Goal: Task Accomplishment & Management: Manage account settings

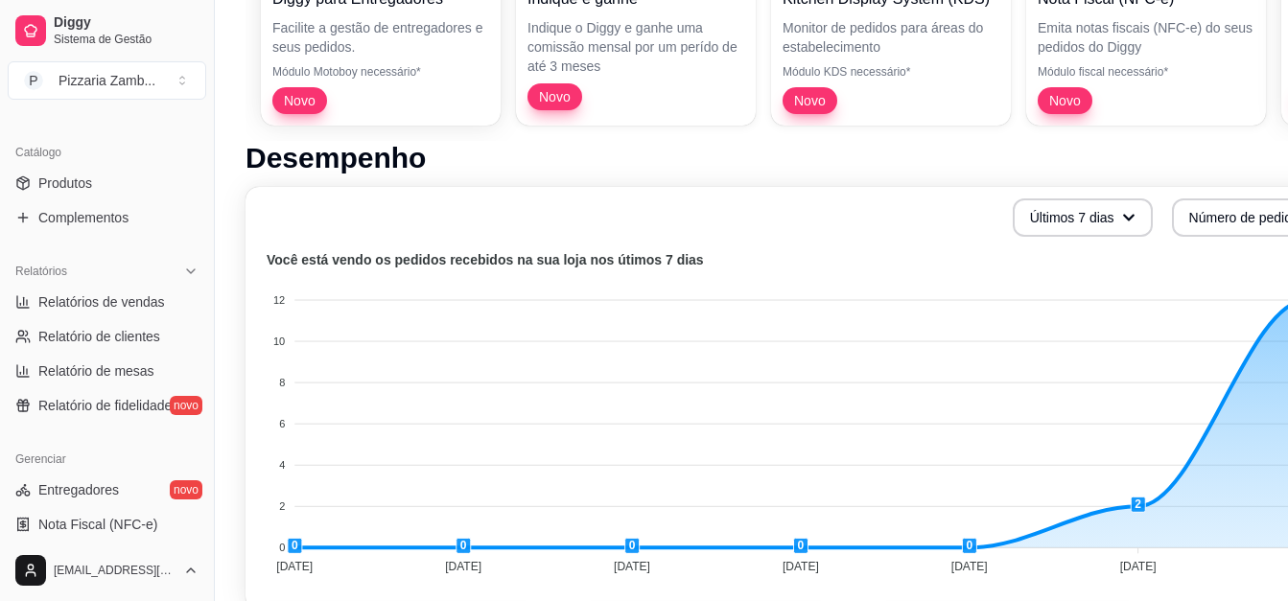
scroll to position [422, 0]
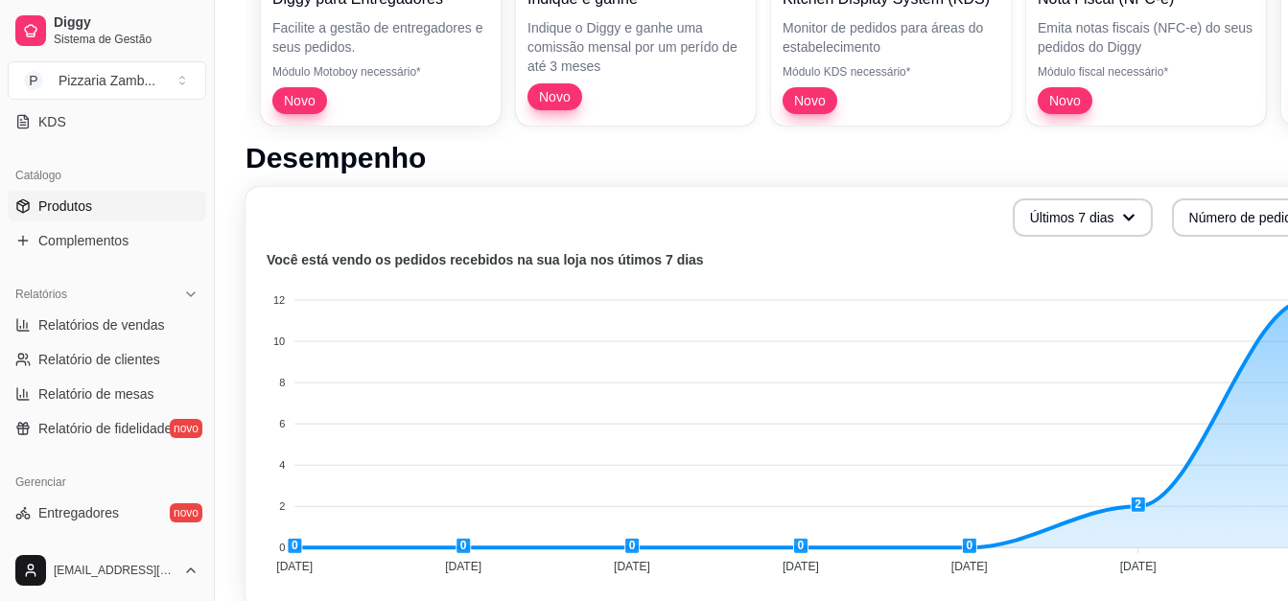
click at [107, 211] on link "Produtos" at bounding box center [107, 206] width 198 height 31
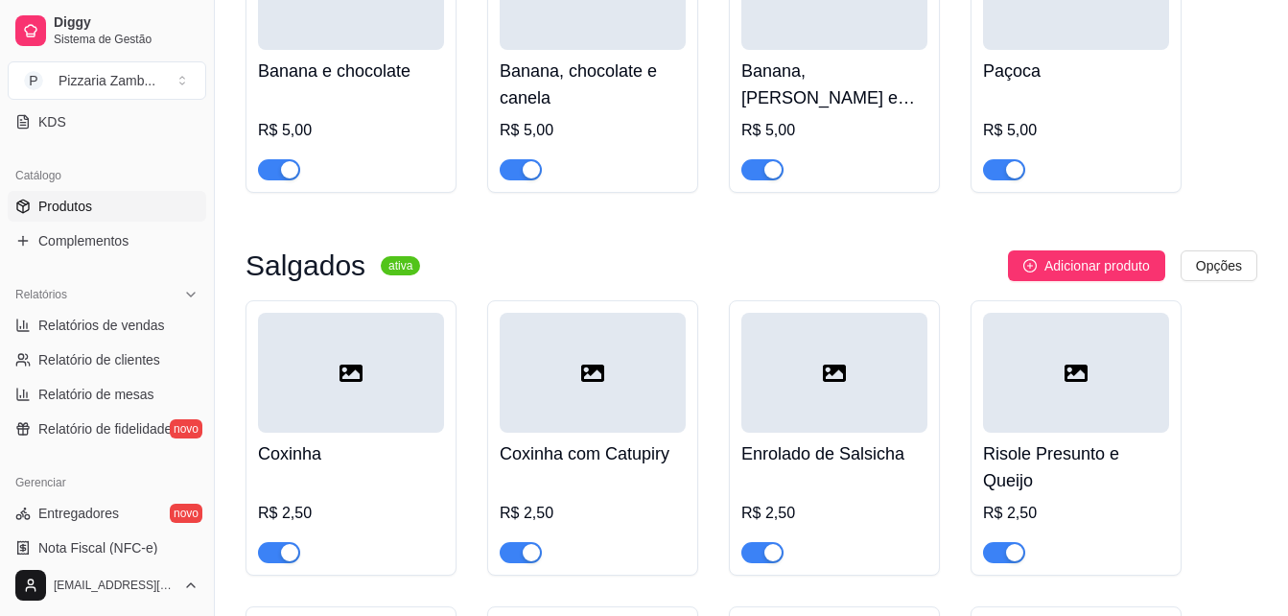
scroll to position [7210, 0]
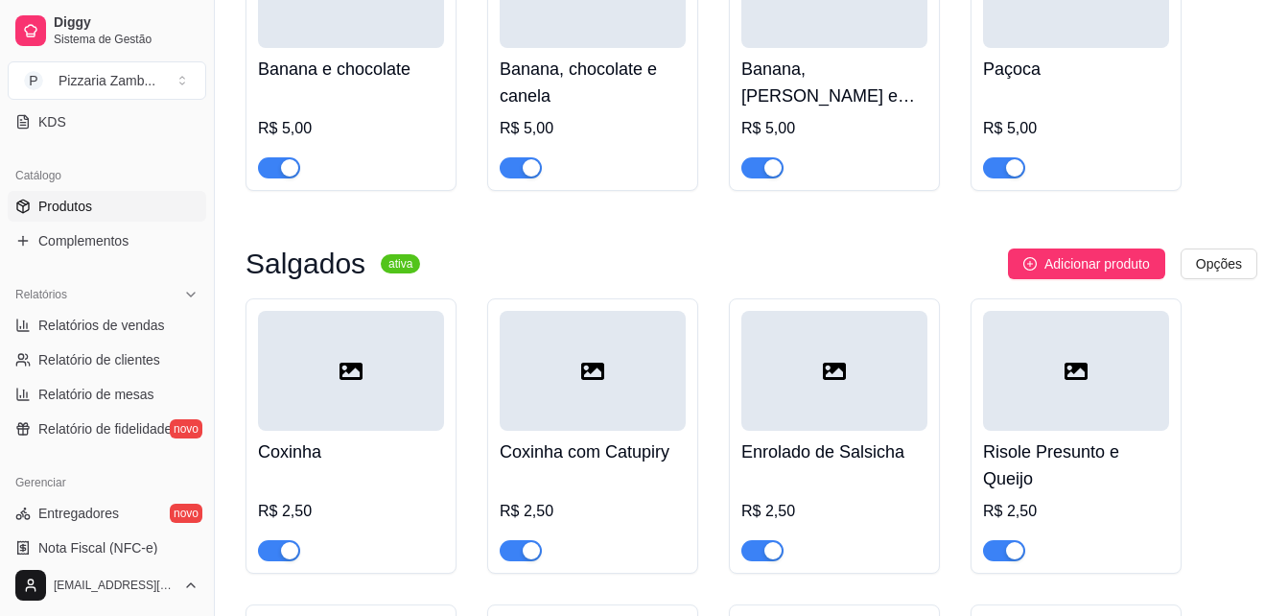
click at [766, 542] on div "button" at bounding box center [772, 550] width 17 height 17
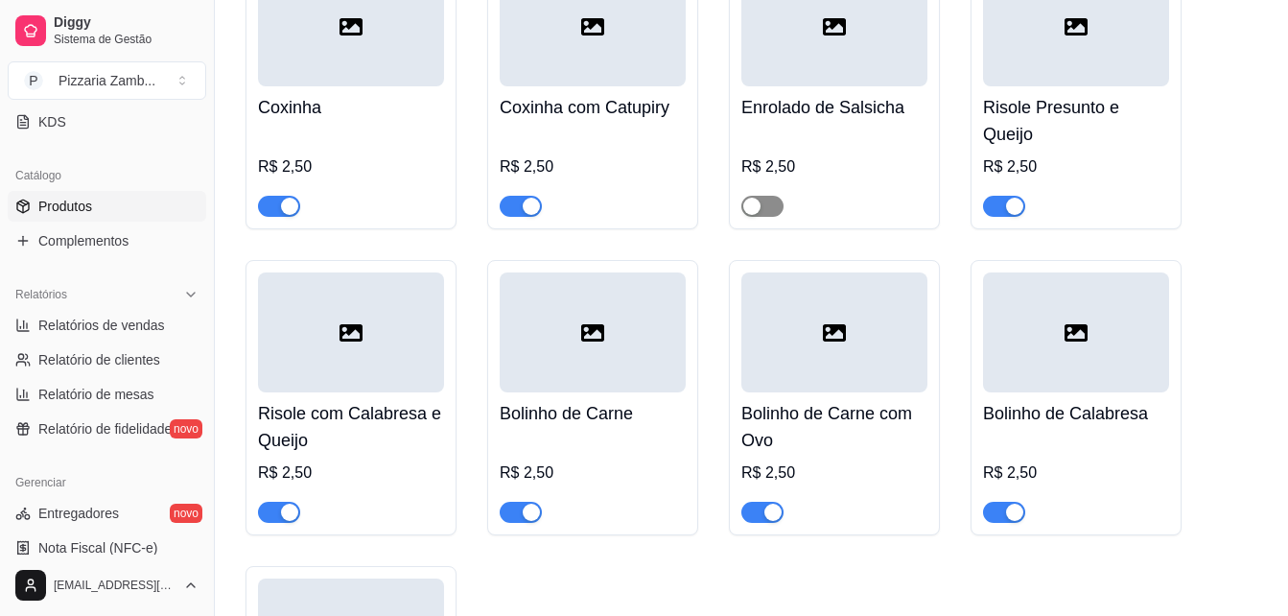
scroll to position [7556, 0]
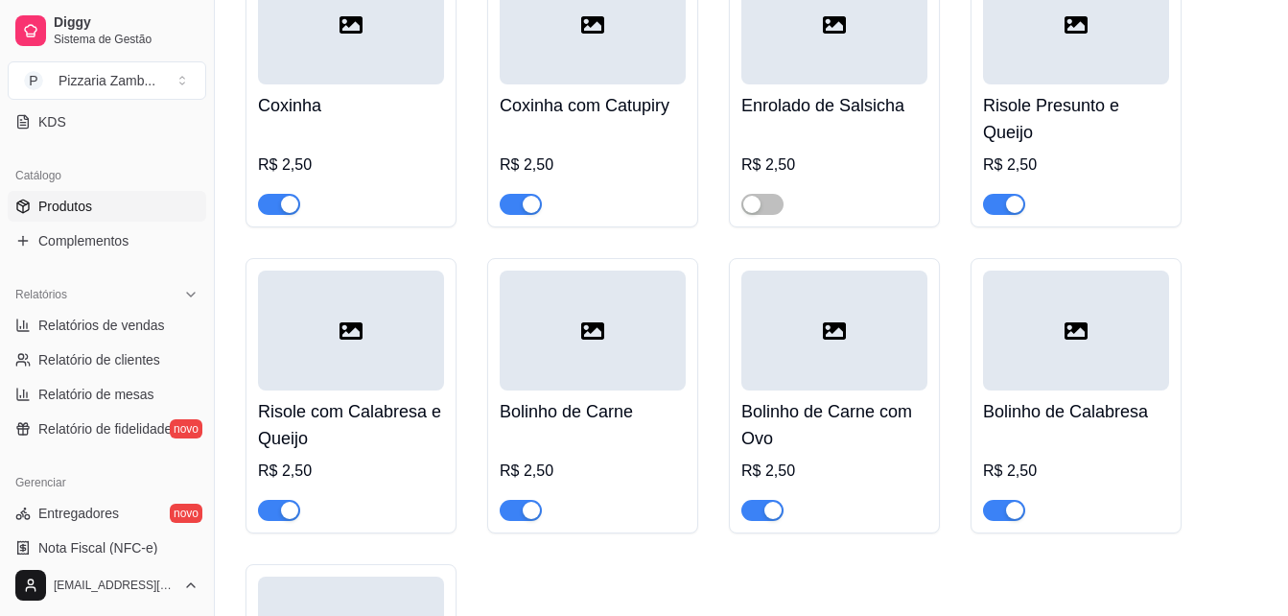
click at [1009, 501] on div "button" at bounding box center [1014, 509] width 17 height 17
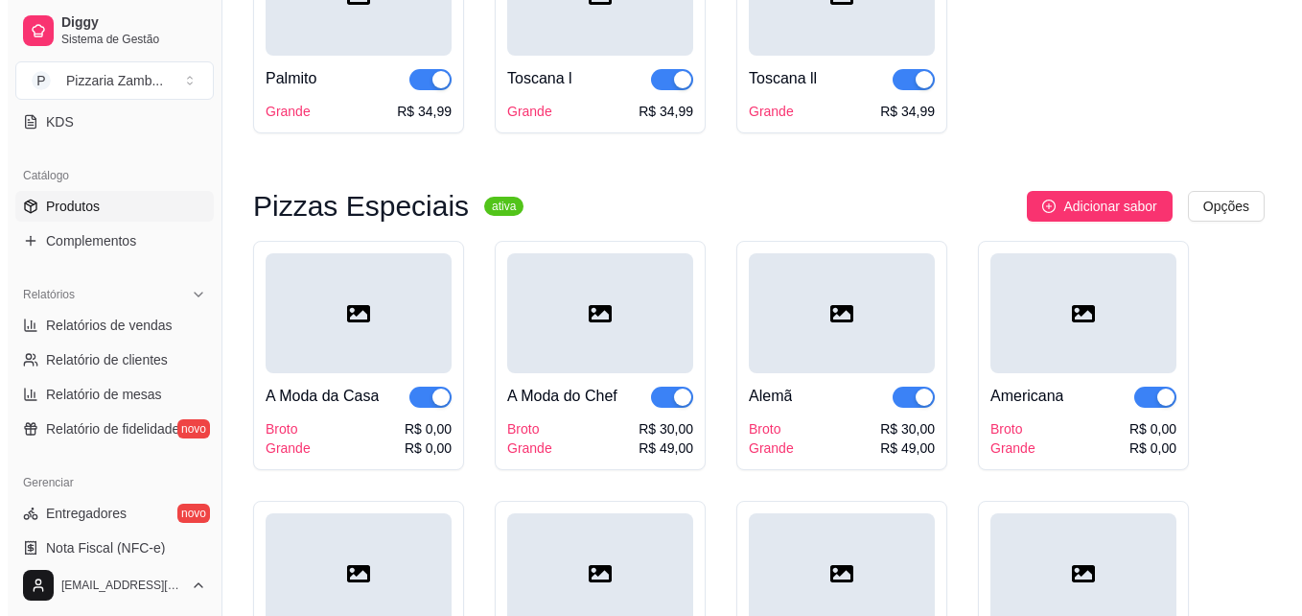
scroll to position [0, 0]
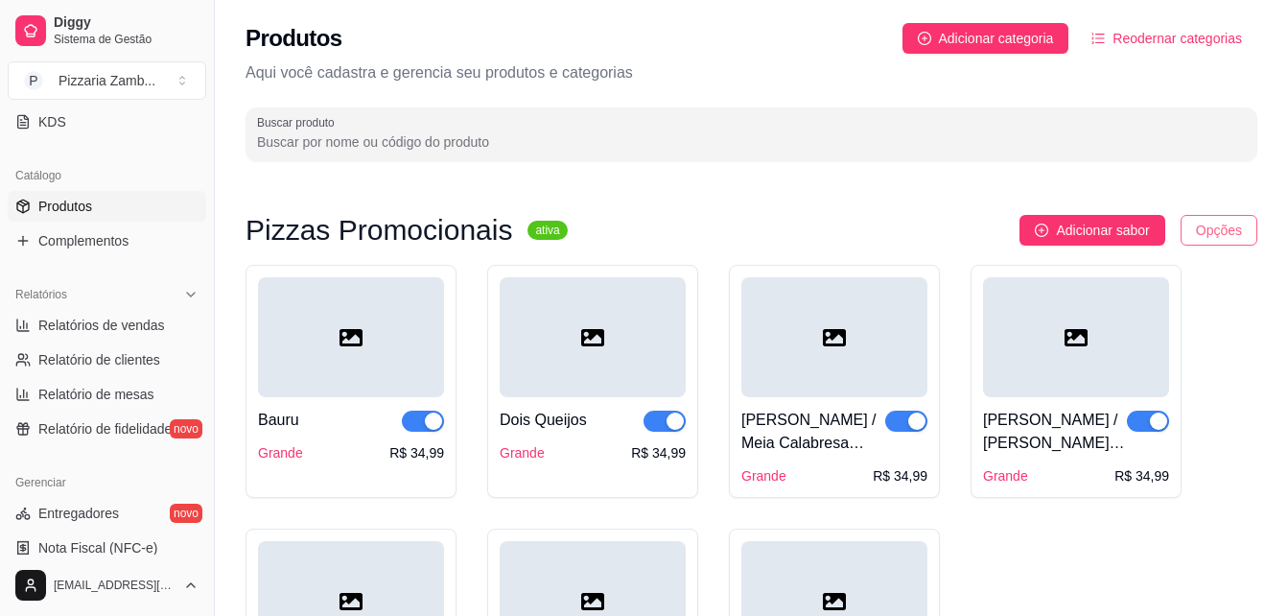
click at [1223, 241] on html "Diggy Sistema de Gestão P Pizzaria Zamb ... Loja aberta Período gratuito até 16…" at bounding box center [644, 308] width 1288 height 616
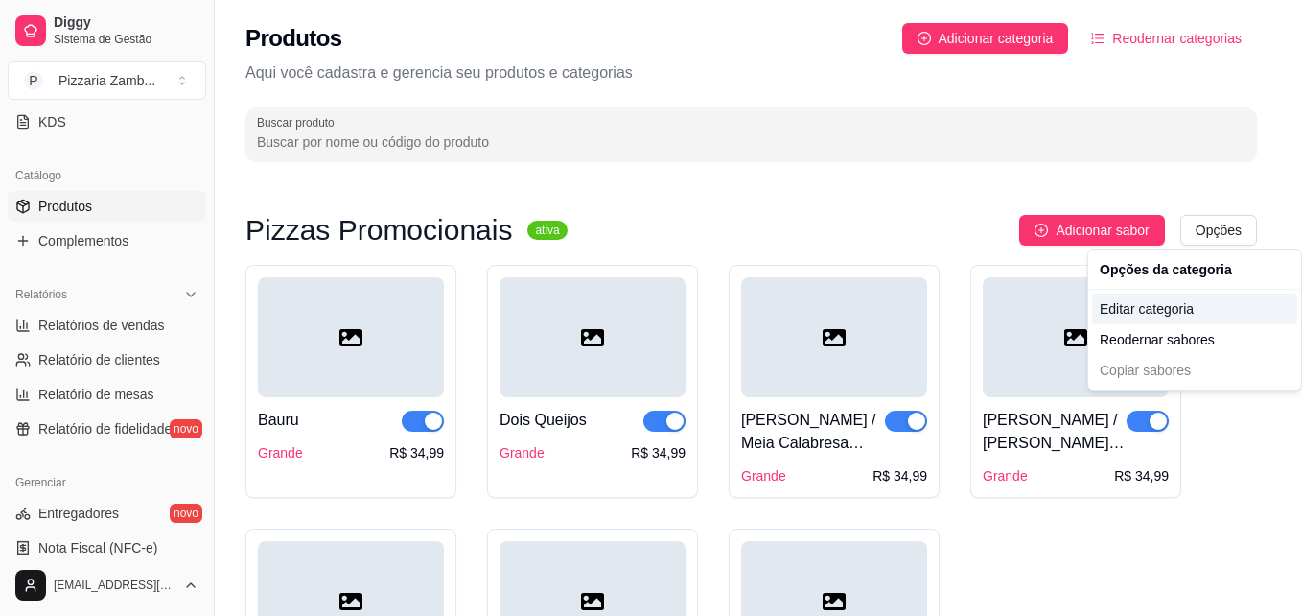
click at [1190, 309] on div "Editar categoria" at bounding box center [1194, 308] width 205 height 31
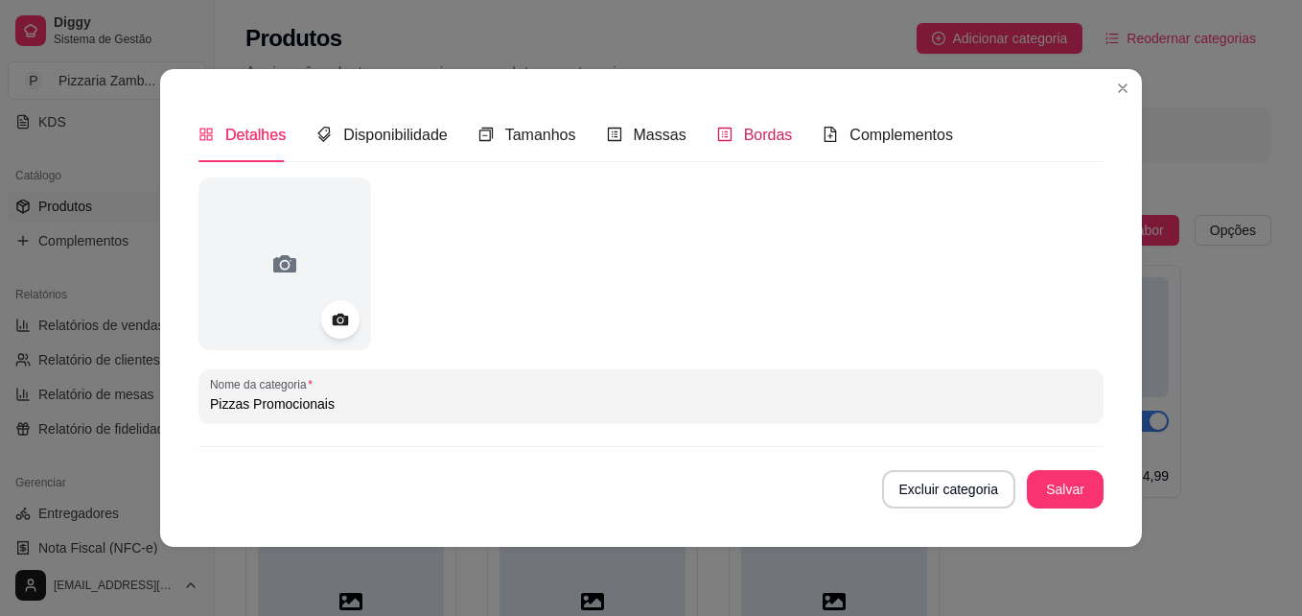
click at [731, 136] on div "Bordas" at bounding box center [755, 135] width 76 height 24
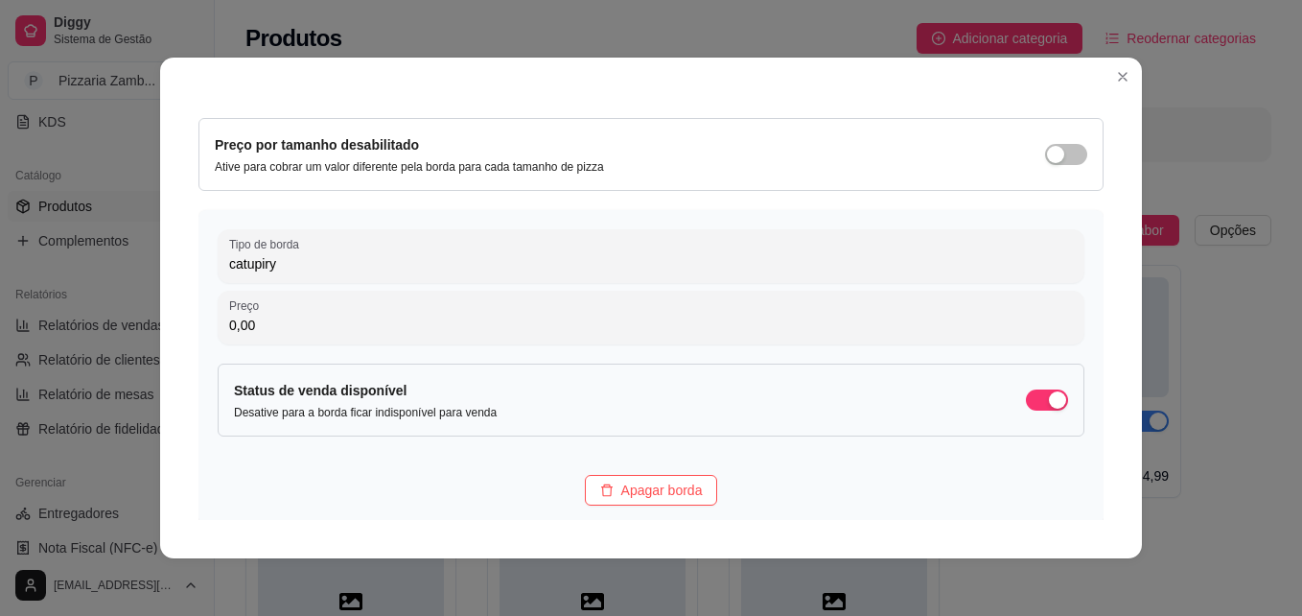
scroll to position [111, 0]
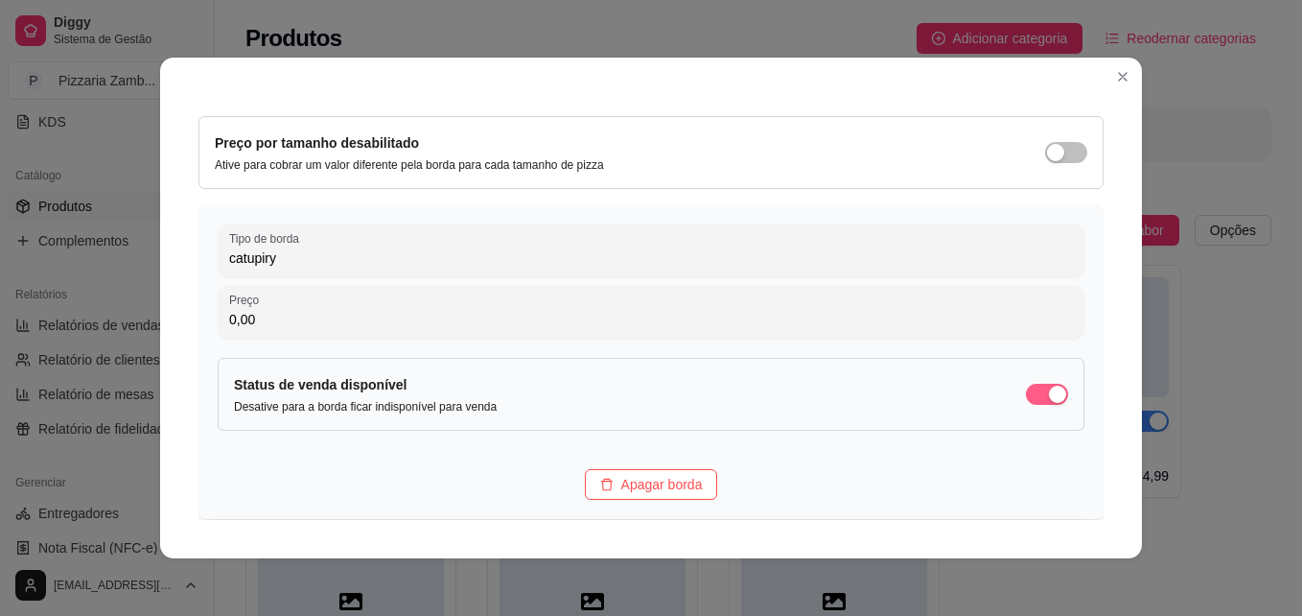
click at [1026, 400] on span "button" at bounding box center [1047, 393] width 42 height 21
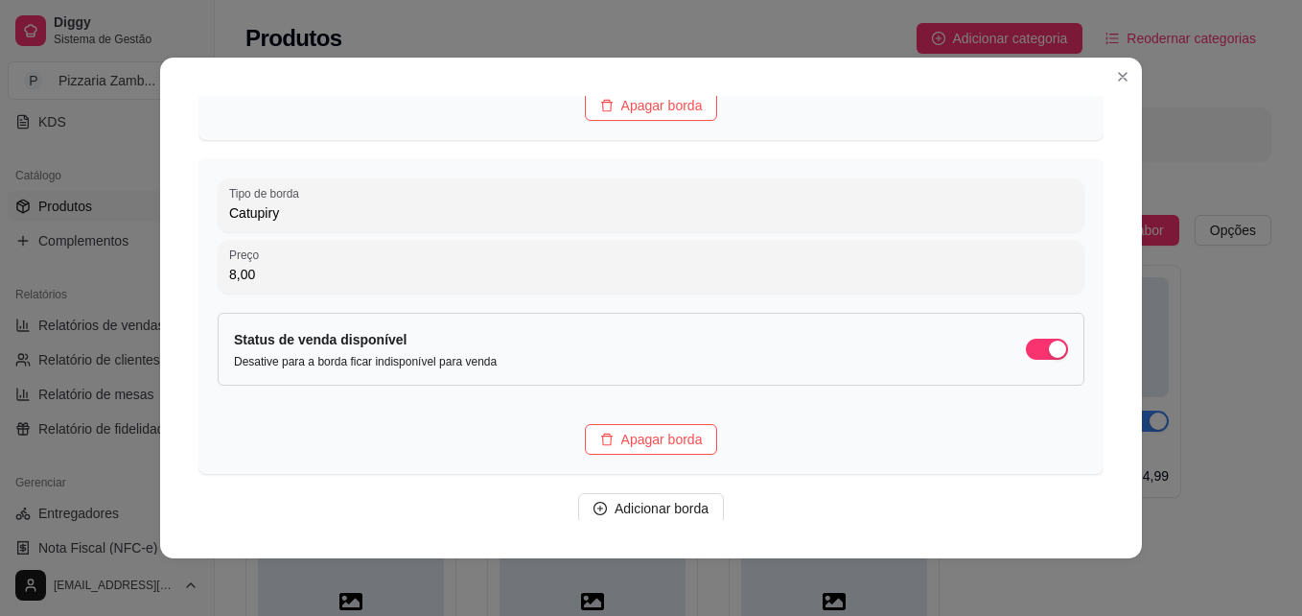
scroll to position [575, 0]
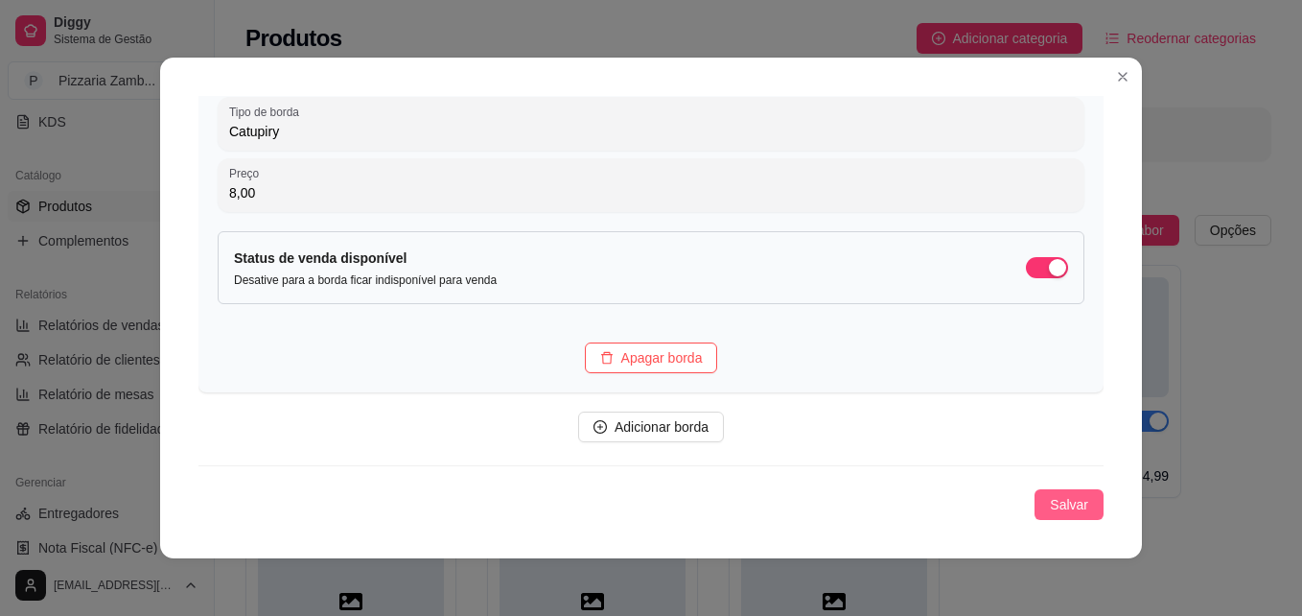
click at [1060, 512] on span "Salvar" at bounding box center [1069, 504] width 38 height 21
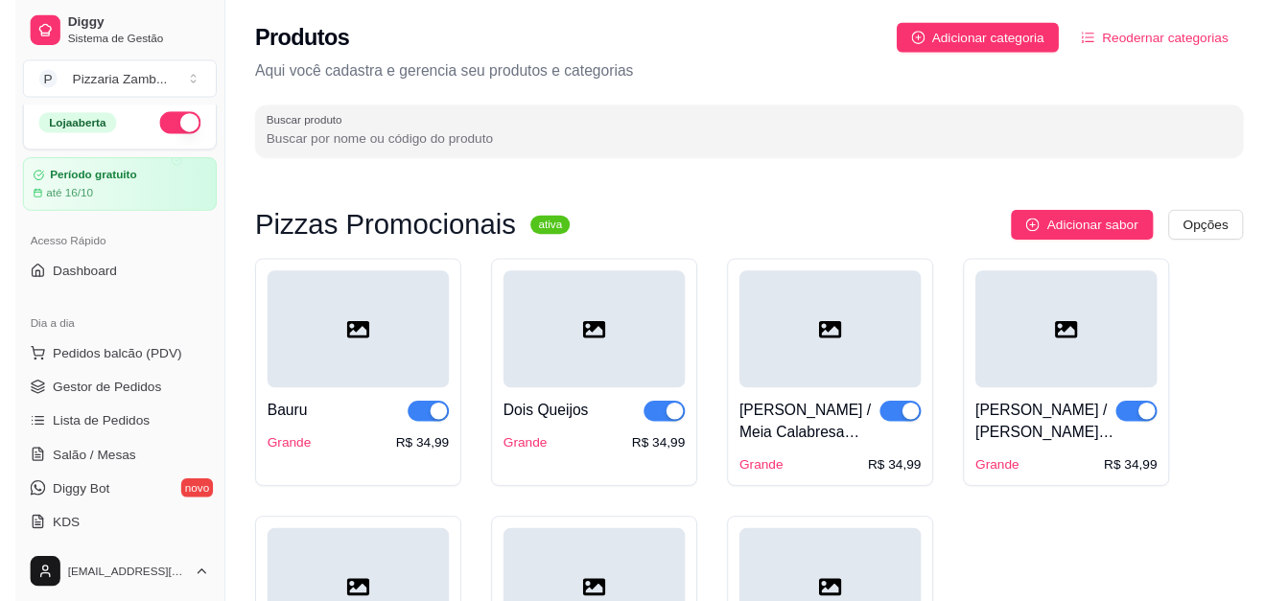
scroll to position [11, 0]
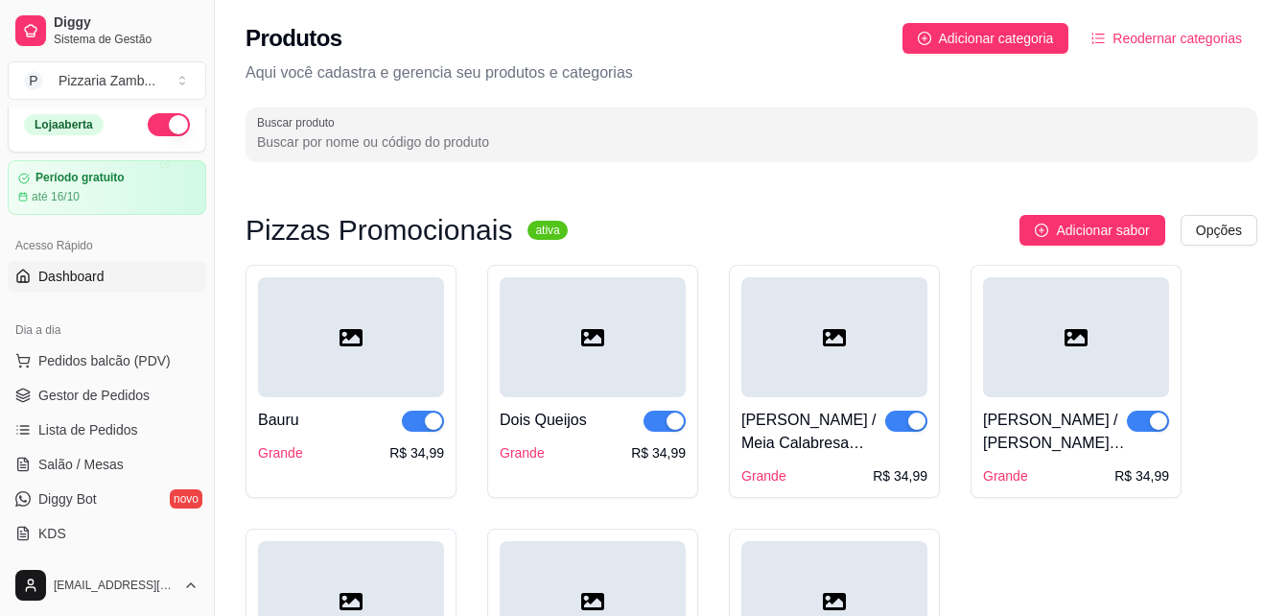
click at [87, 274] on span "Dashboard" at bounding box center [71, 276] width 66 height 19
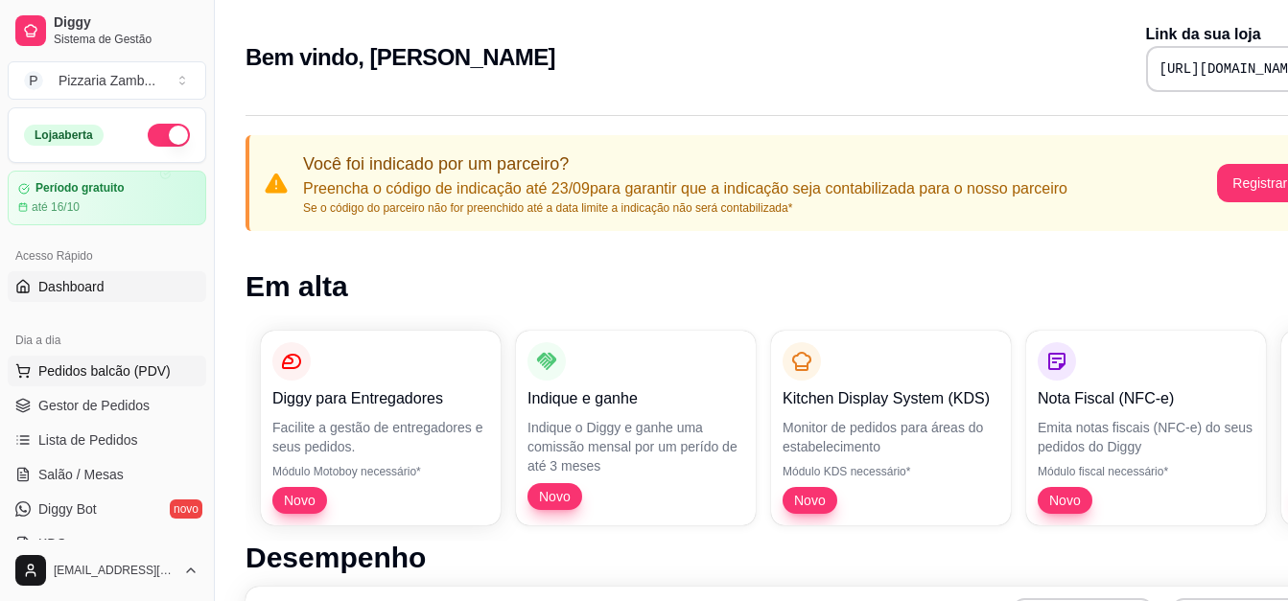
click at [152, 370] on span "Pedidos balcão (PDV)" at bounding box center [104, 370] width 132 height 19
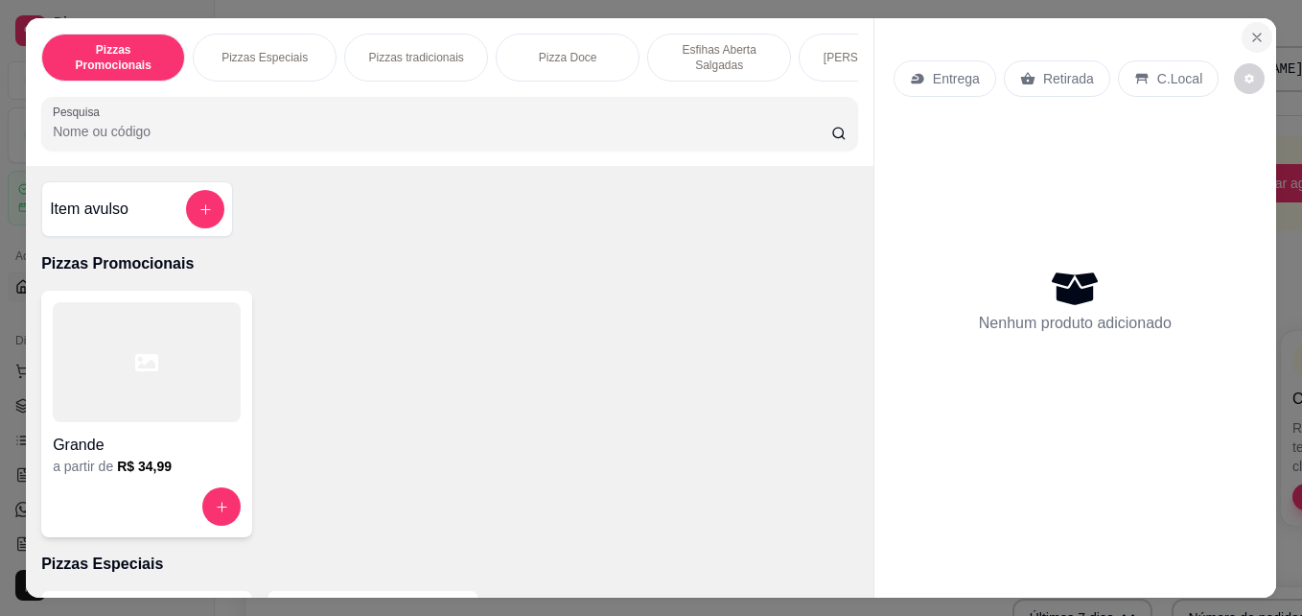
click at [1257, 30] on icon "Close" at bounding box center [1256, 37] width 15 height 15
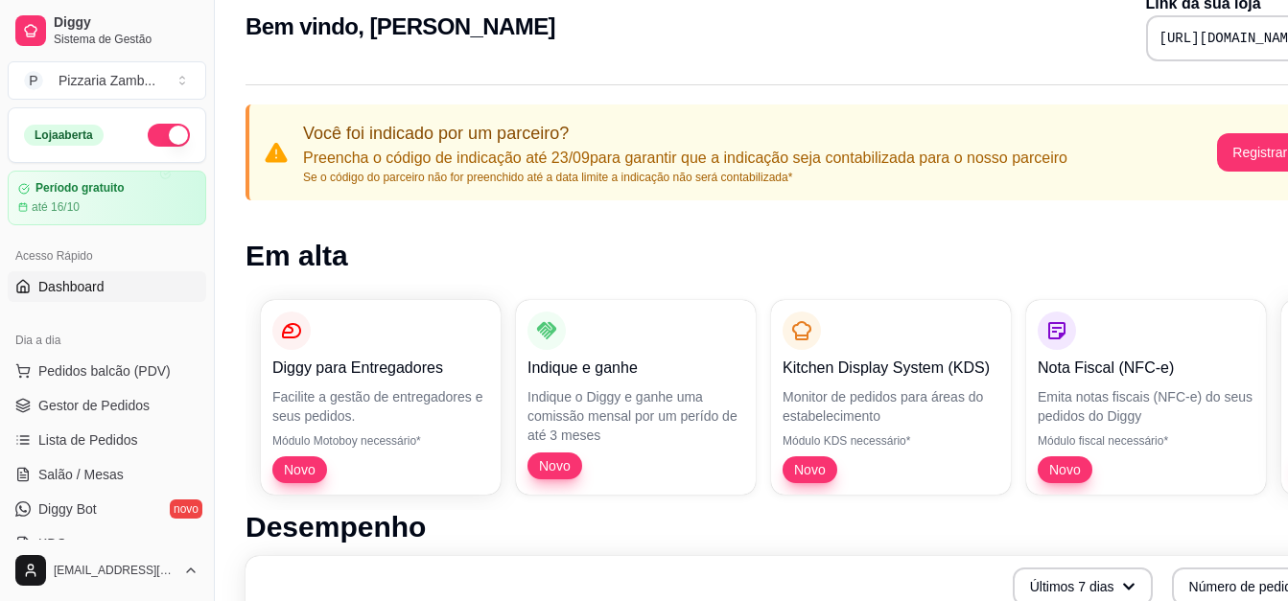
scroll to position [32, 0]
click at [60, 391] on link "Gestor de Pedidos" at bounding box center [107, 405] width 198 height 31
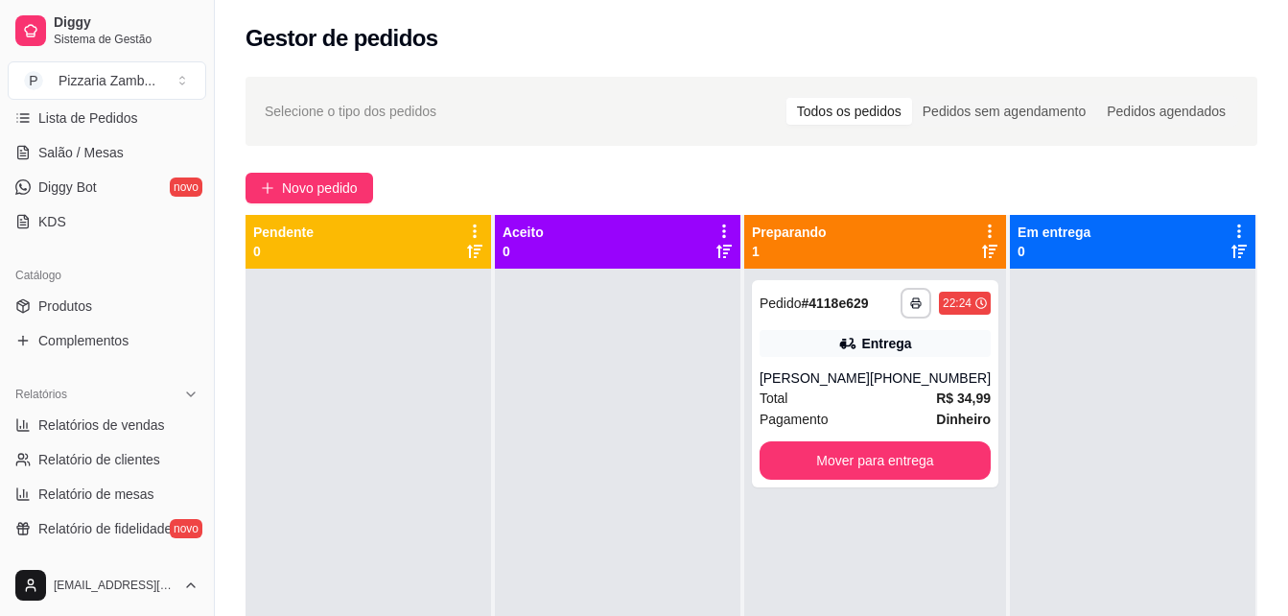
scroll to position [323, 0]
click at [105, 297] on link "Produtos" at bounding box center [107, 305] width 198 height 31
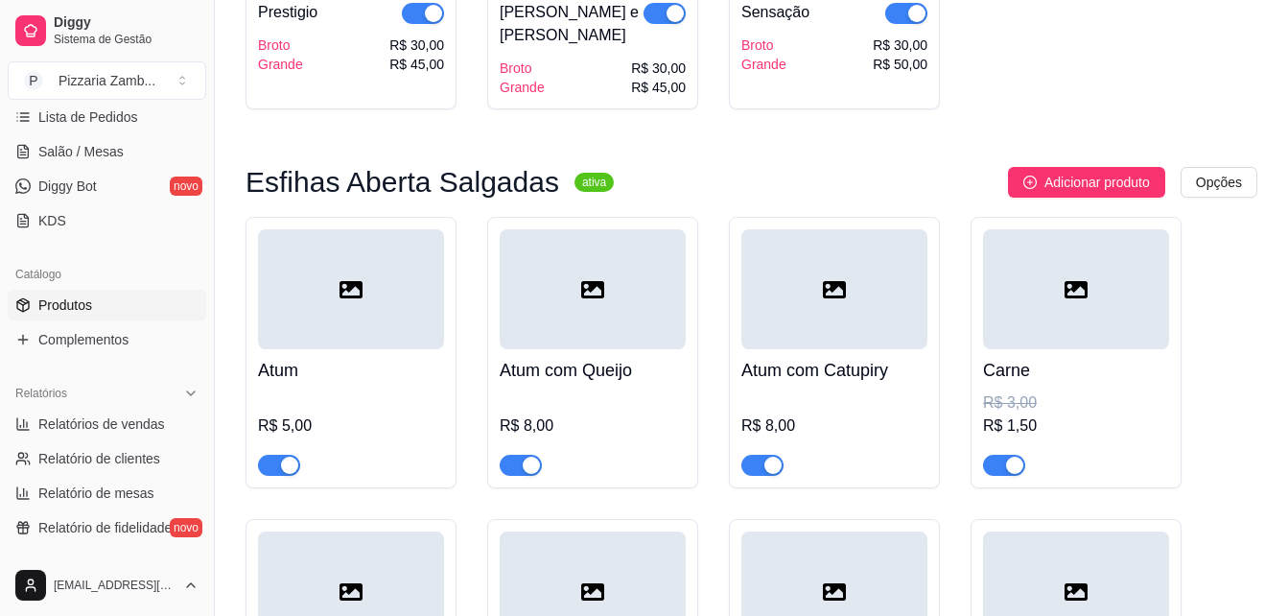
scroll to position [5117, 0]
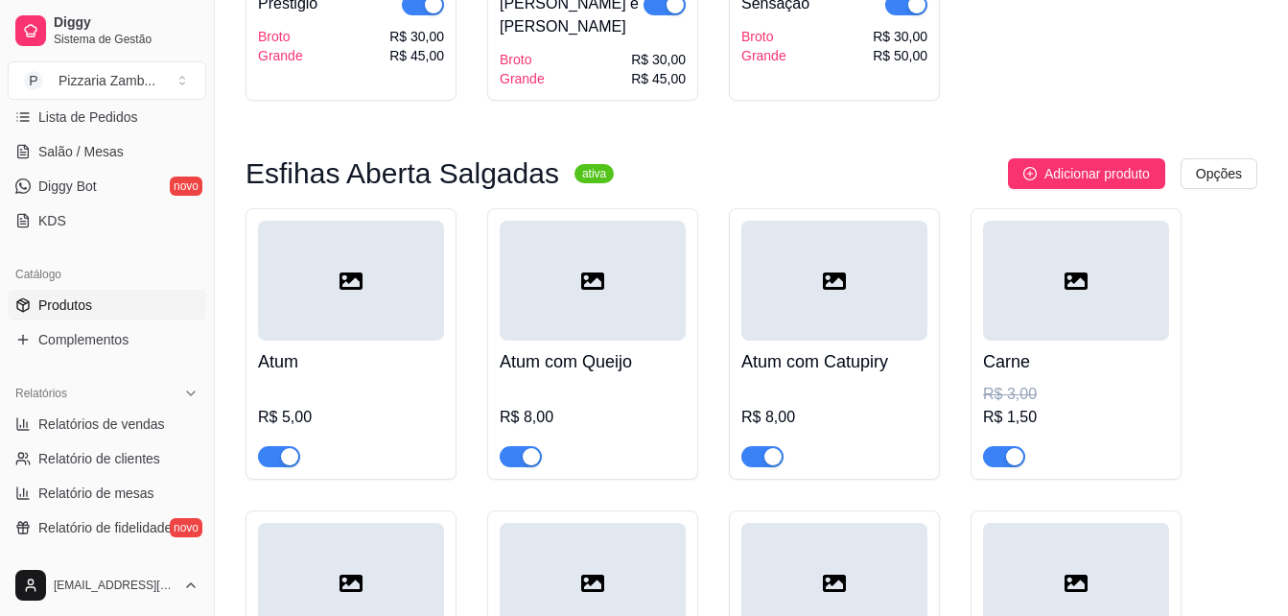
click at [1018, 383] on div "R$ 3,00" at bounding box center [1076, 394] width 186 height 23
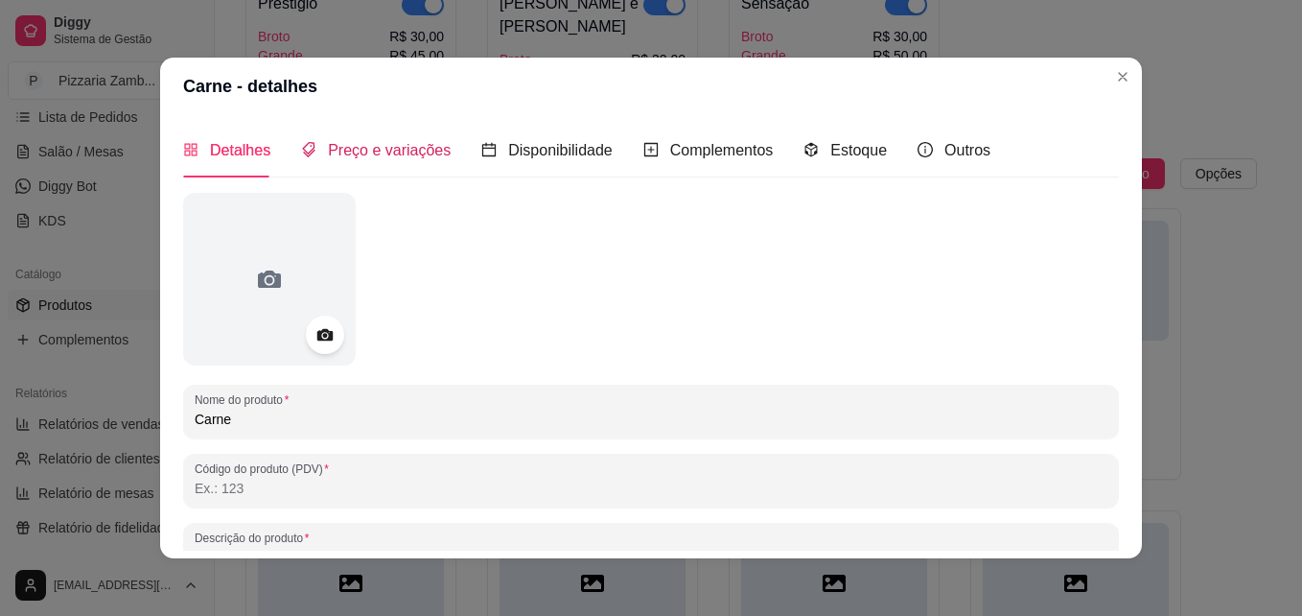
click at [413, 155] on span "Preço e variações" at bounding box center [389, 150] width 123 height 16
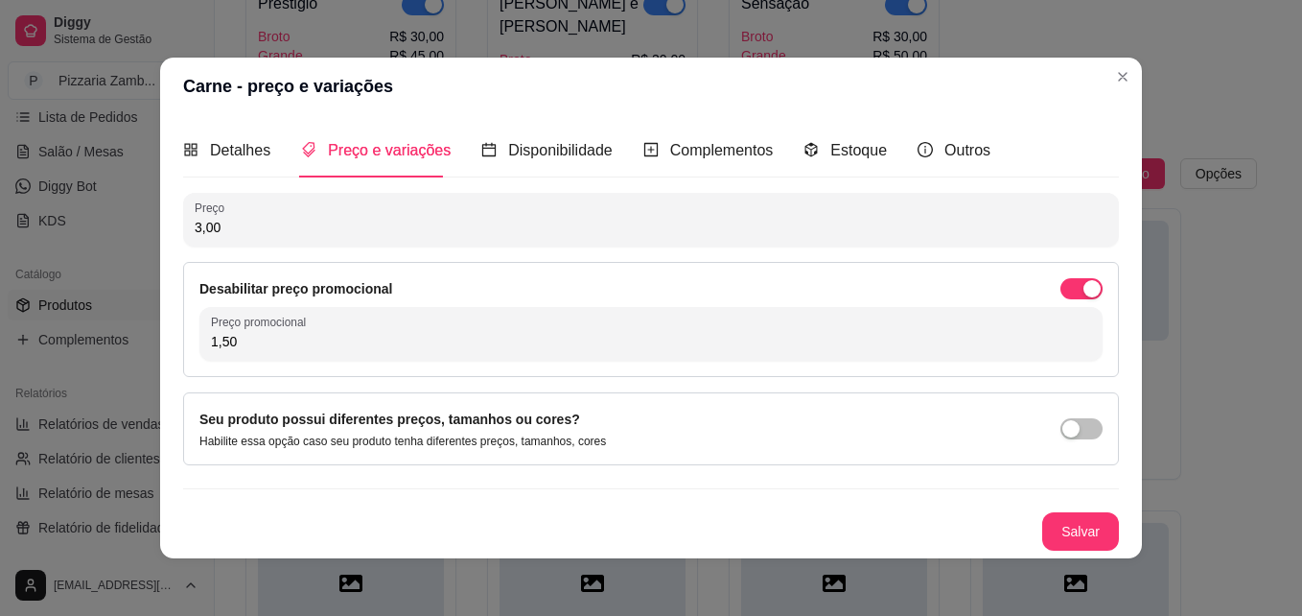
click at [271, 342] on input "1,50" at bounding box center [651, 341] width 880 height 19
click at [1083, 293] on div "button" at bounding box center [1091, 288] width 17 height 17
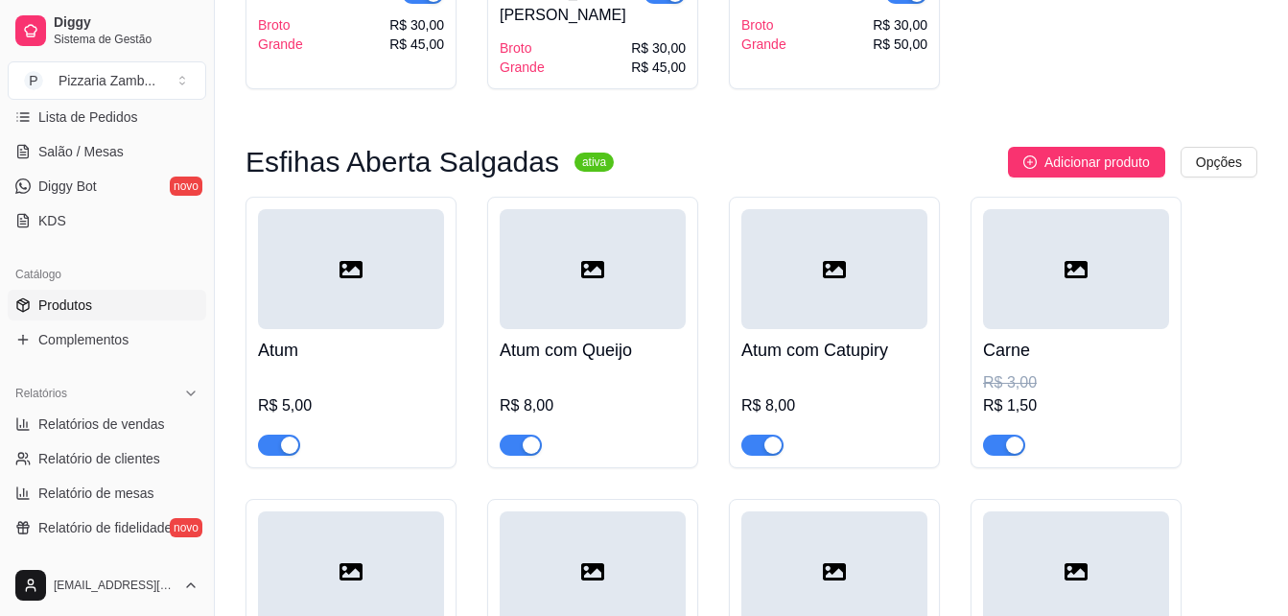
scroll to position [5129, 0]
click at [1033, 393] on div "R$ 1,50" at bounding box center [1076, 404] width 186 height 23
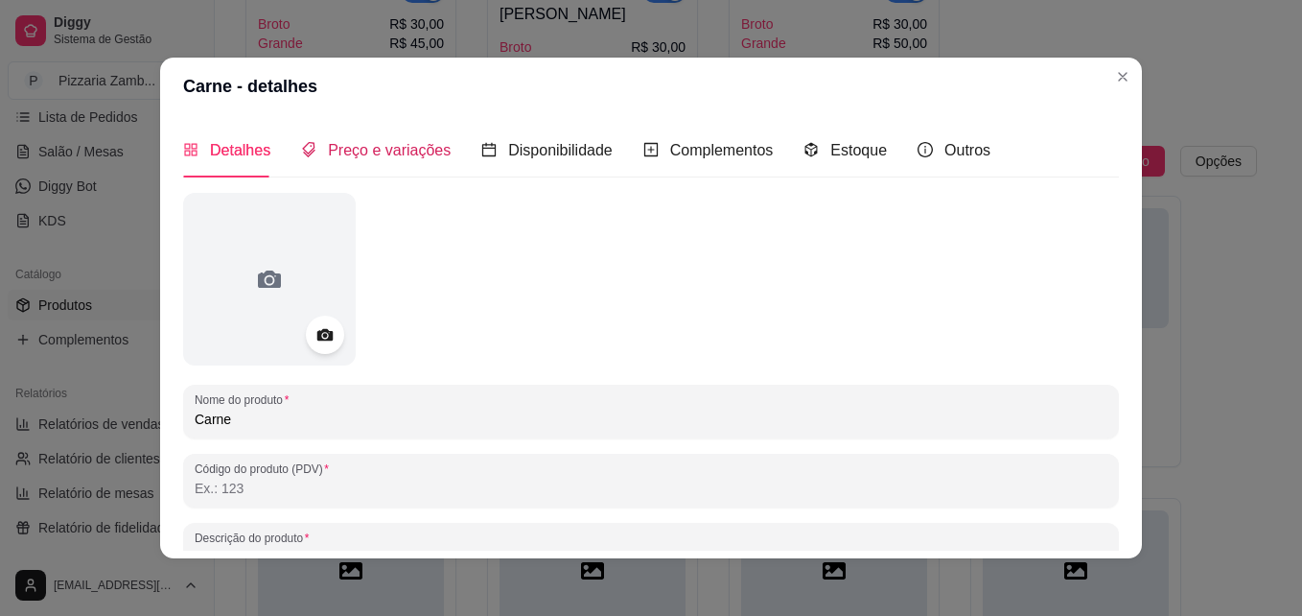
click at [423, 156] on span "Preço e variações" at bounding box center [389, 150] width 123 height 16
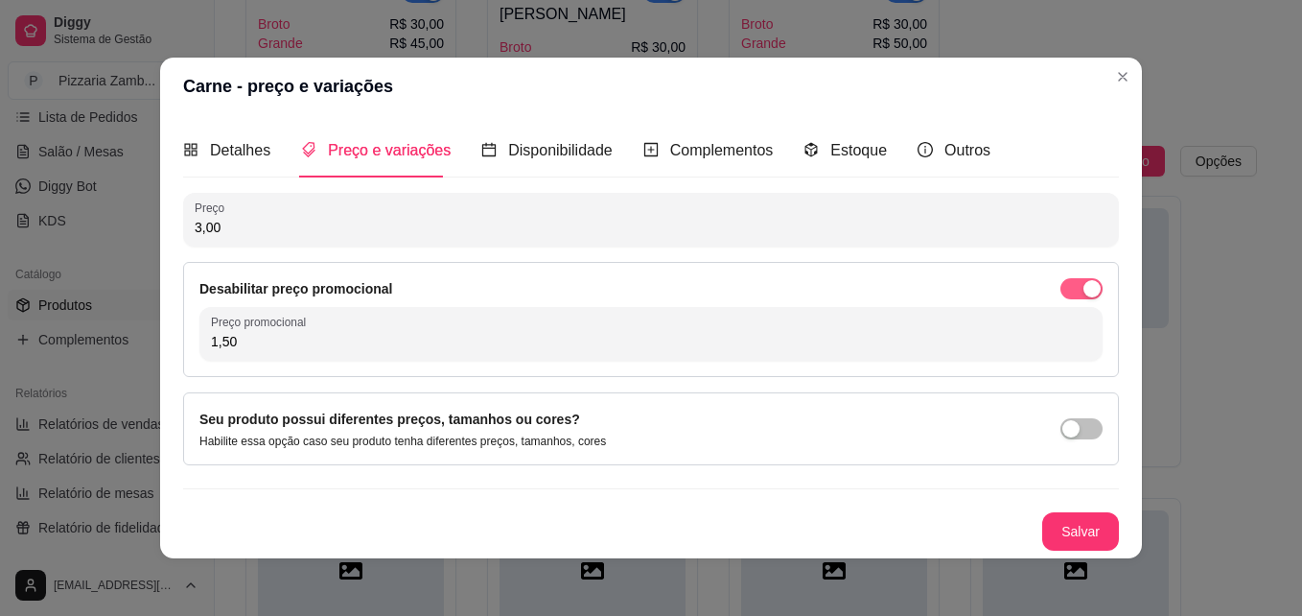
click at [1083, 282] on div "button" at bounding box center [1091, 288] width 17 height 17
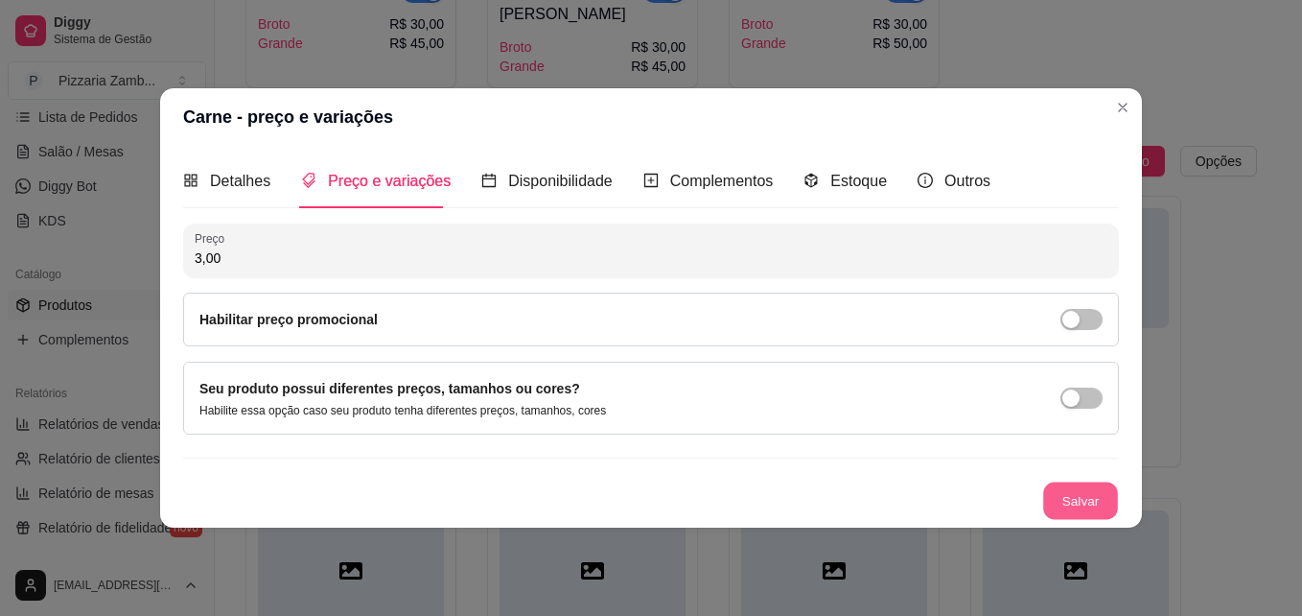
click at [1079, 500] on button "Salvar" at bounding box center [1080, 500] width 75 height 37
click at [1079, 500] on div "Salvar" at bounding box center [651, 500] width 936 height 38
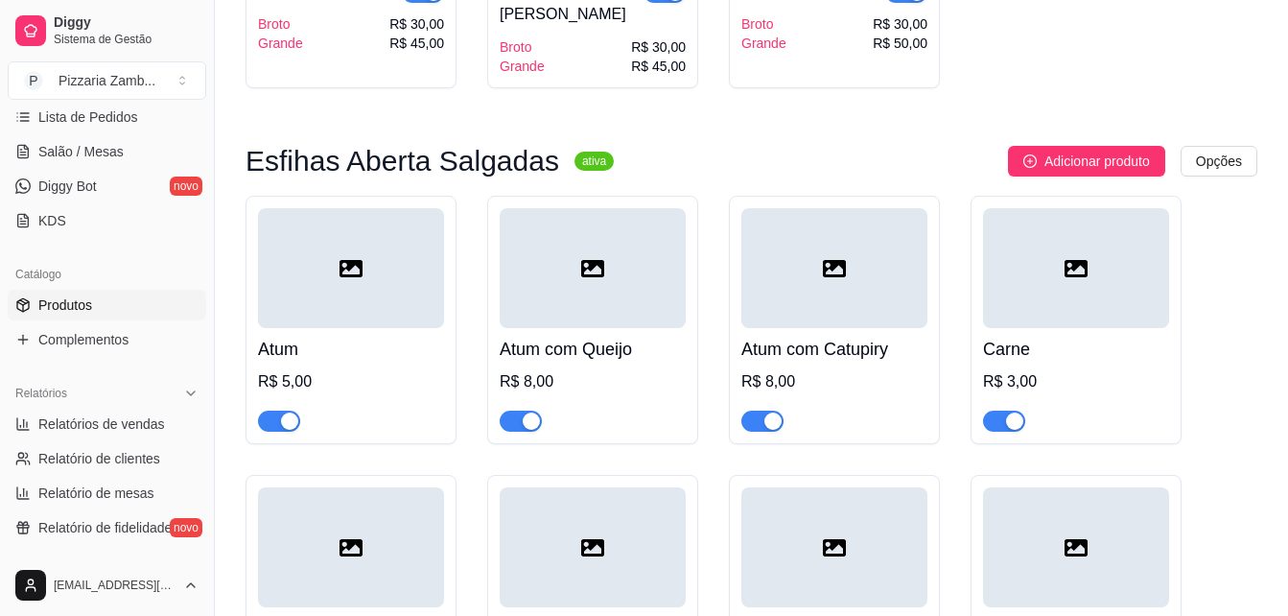
click at [1039, 370] on div "R$ 3,00" at bounding box center [1076, 381] width 186 height 23
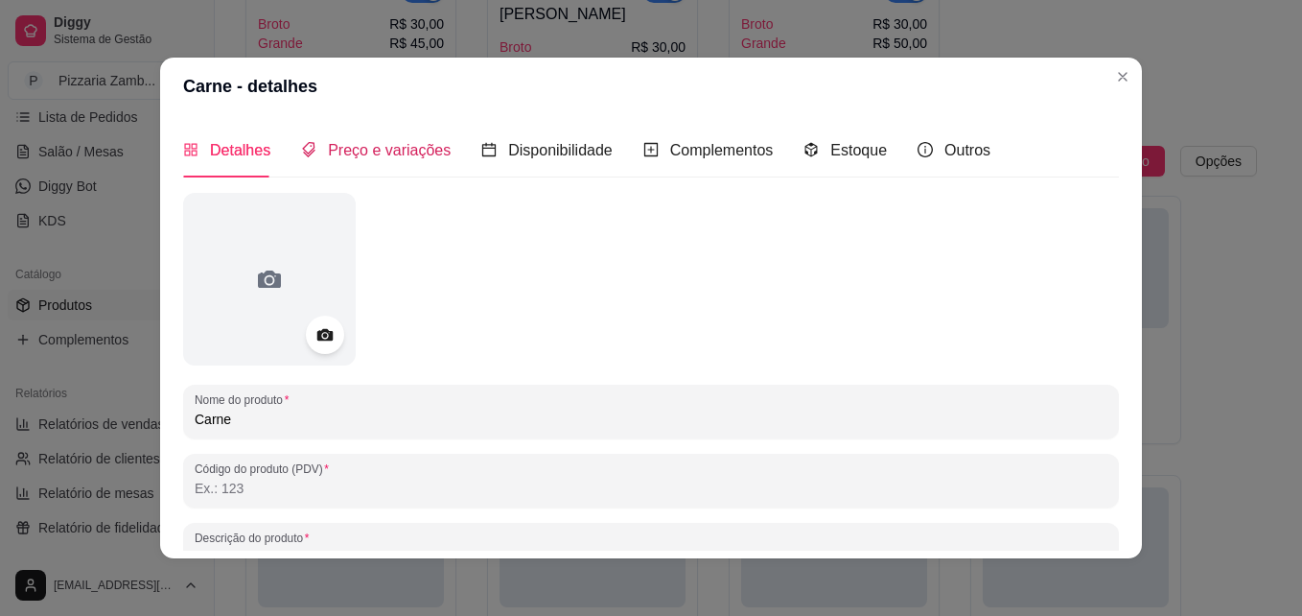
click at [380, 147] on span "Preço e variações" at bounding box center [389, 150] width 123 height 16
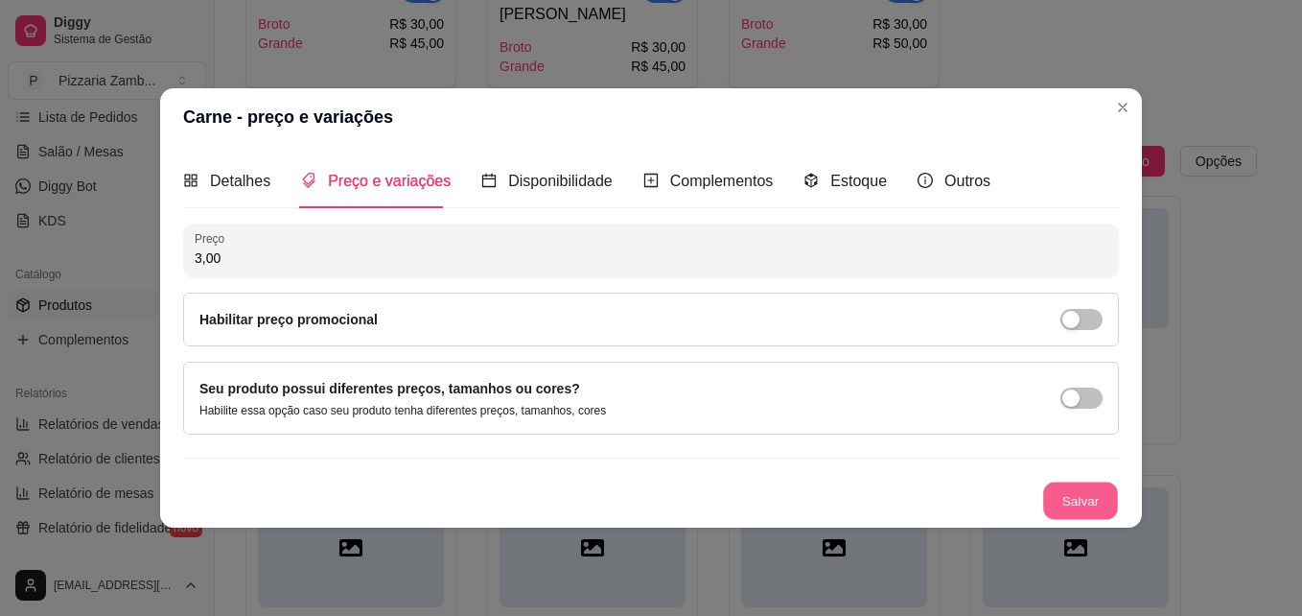
click at [1093, 510] on button "Salvar" at bounding box center [1080, 500] width 75 height 37
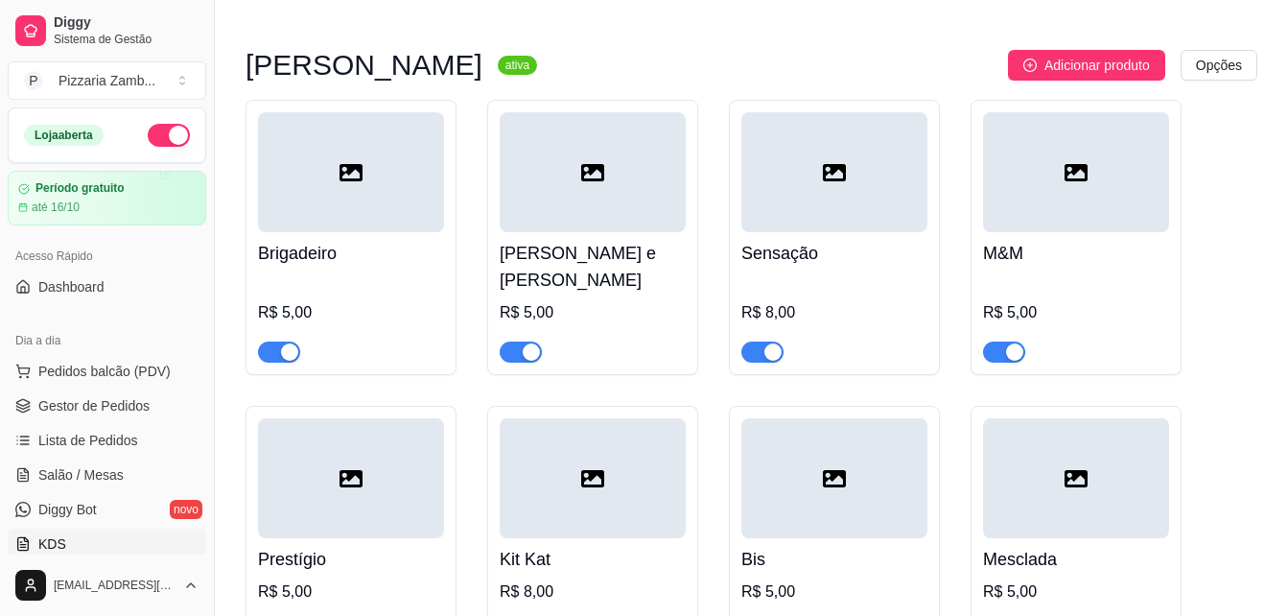
scroll to position [6417, 0]
click at [156, 124] on button "button" at bounding box center [169, 135] width 42 height 23
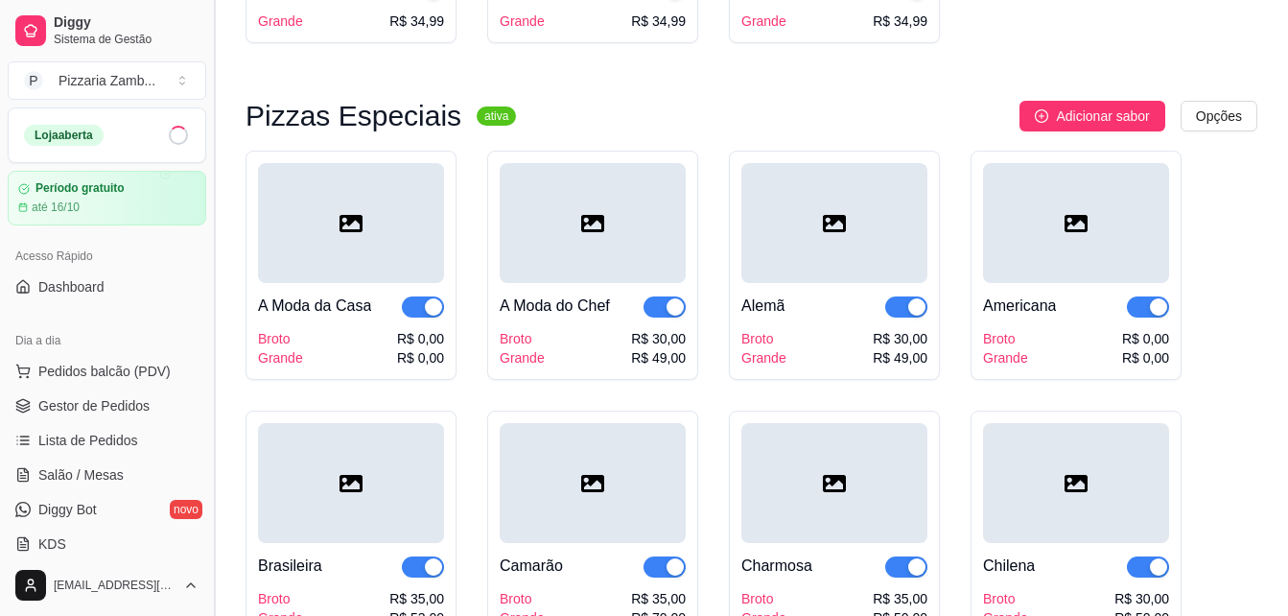
scroll to position [624, 0]
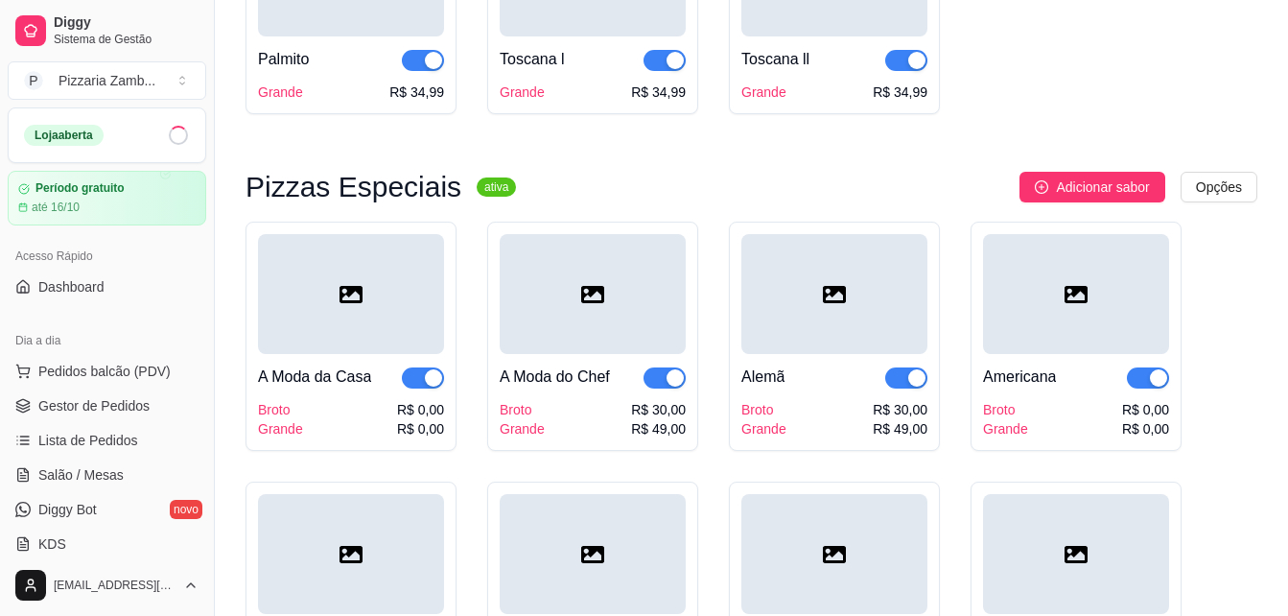
click at [120, 127] on div "Loja aberta" at bounding box center [107, 135] width 166 height 23
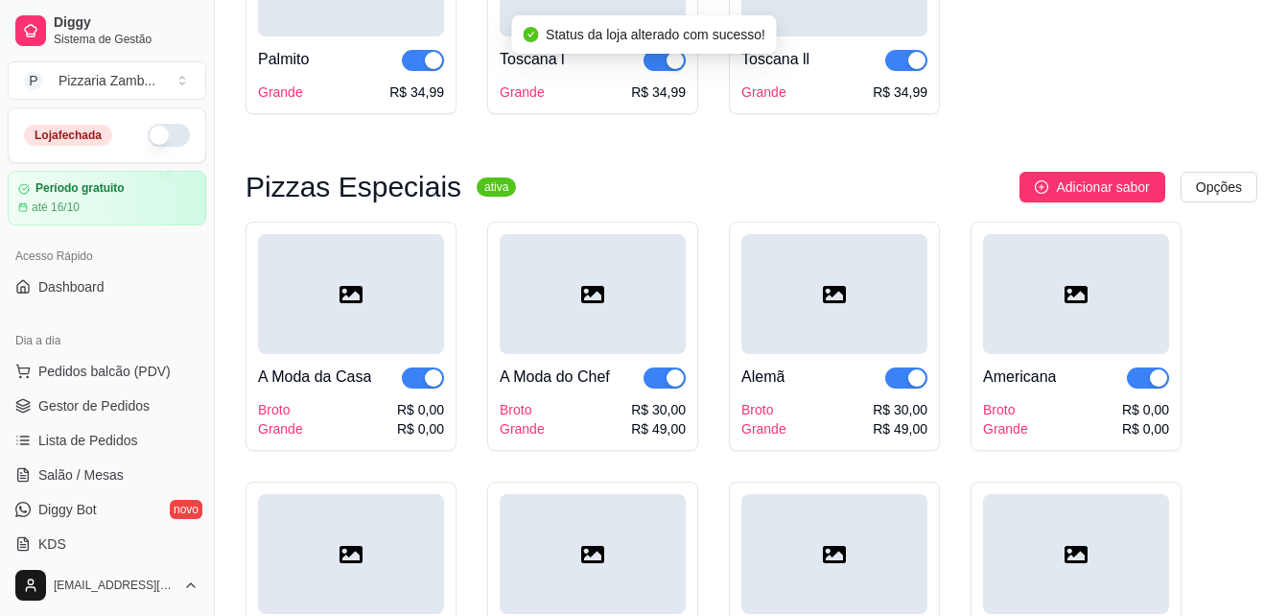
click at [148, 135] on button "button" at bounding box center [169, 135] width 42 height 23
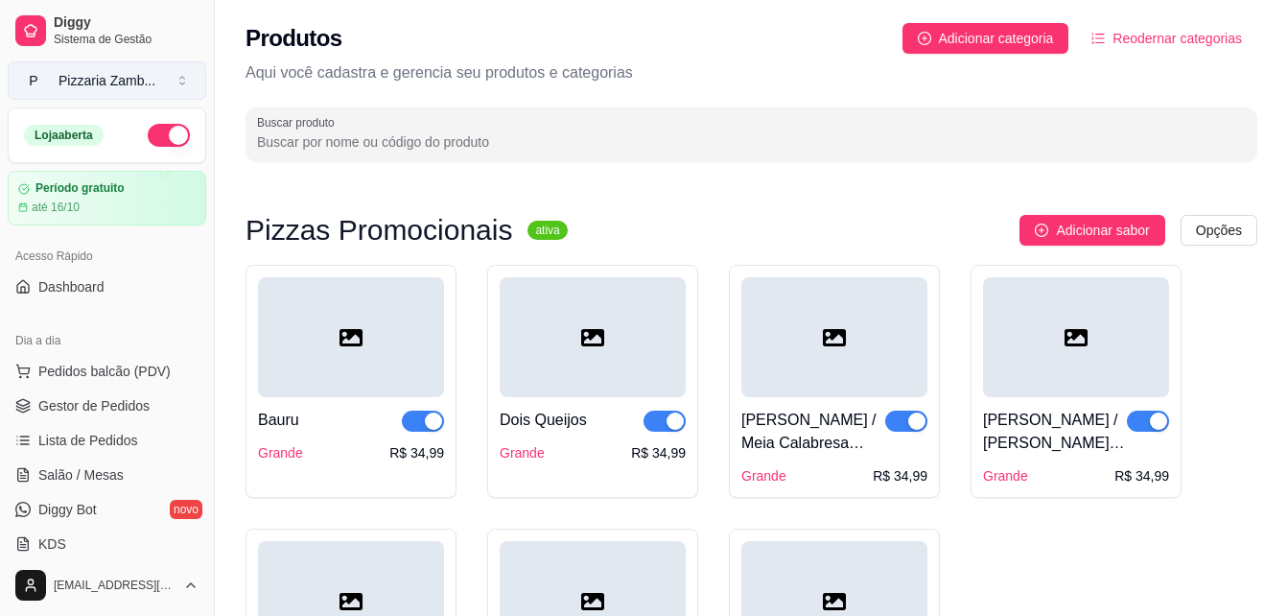
click at [74, 81] on div "Pizzaria Zamb ..." at bounding box center [106, 80] width 97 height 19
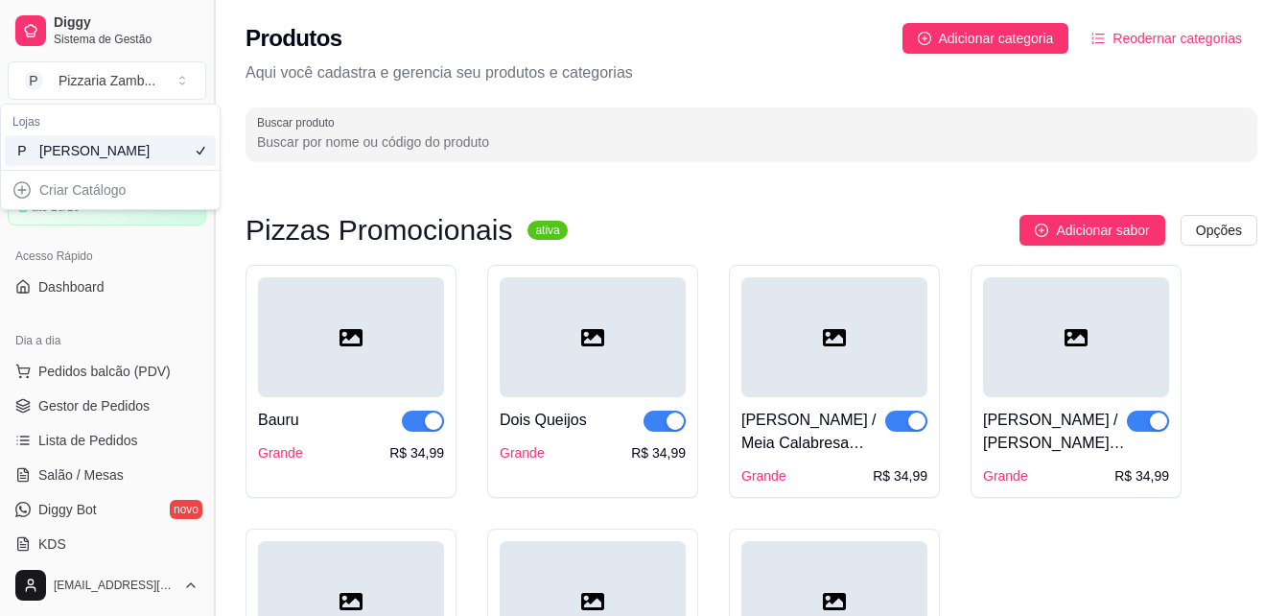
click at [219, 272] on button "Toggle Sidebar" at bounding box center [213, 308] width 15 height 616
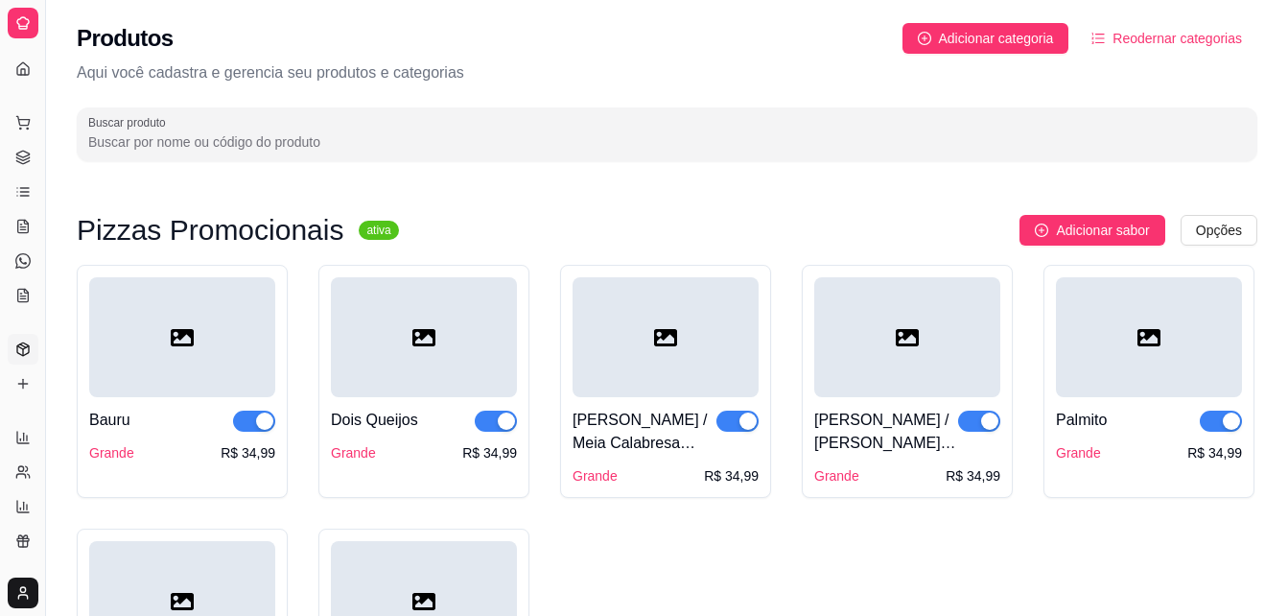
click at [36, 314] on div "Catálogo" at bounding box center [23, 318] width 30 height 31
click at [52, 314] on button "Toggle Sidebar" at bounding box center [44, 308] width 15 height 616
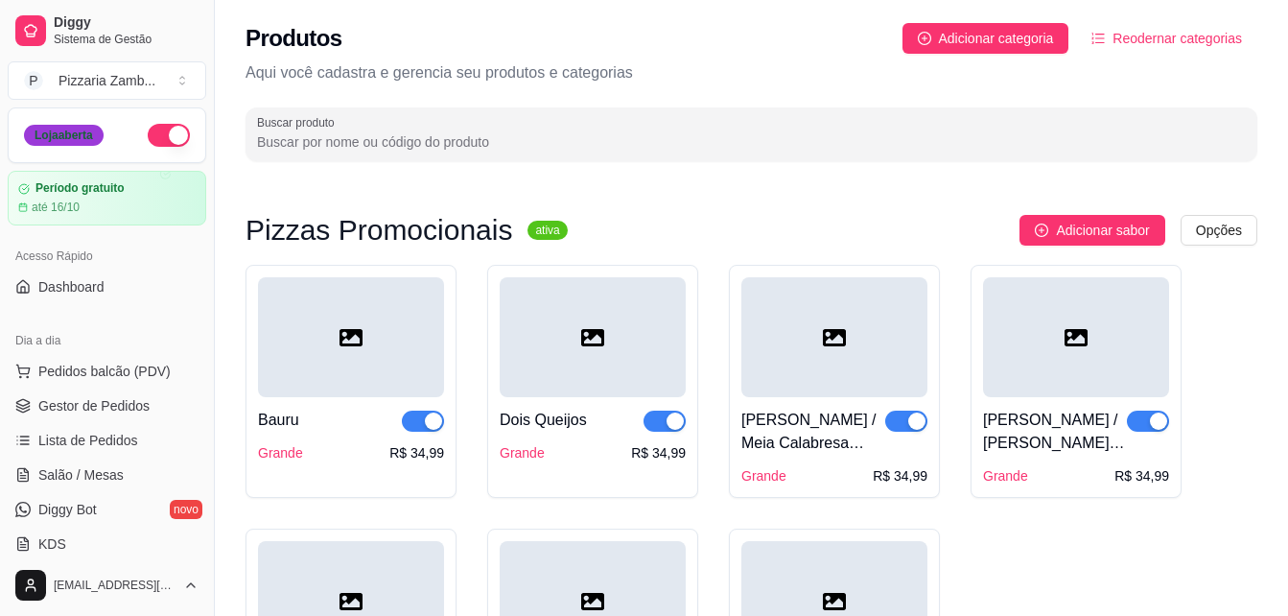
click at [57, 126] on div "Loja aberta" at bounding box center [64, 135] width 80 height 21
click at [68, 83] on div "Pizzaria Zamb ..." at bounding box center [106, 80] width 97 height 19
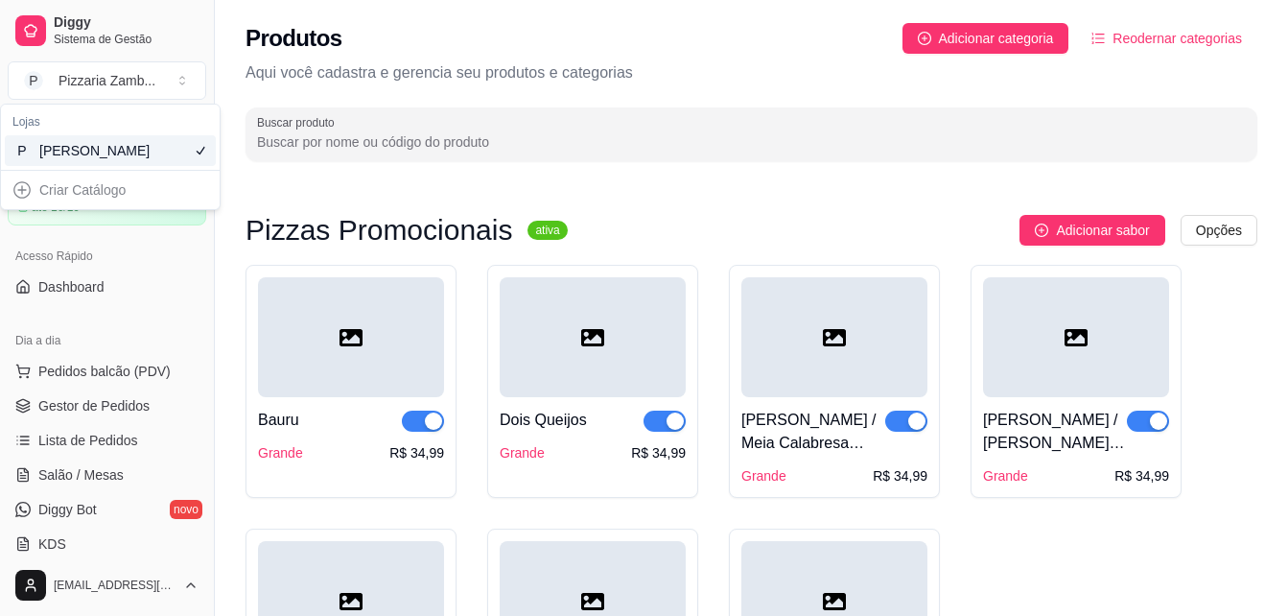
click at [64, 154] on div "[PERSON_NAME]" at bounding box center [82, 150] width 86 height 19
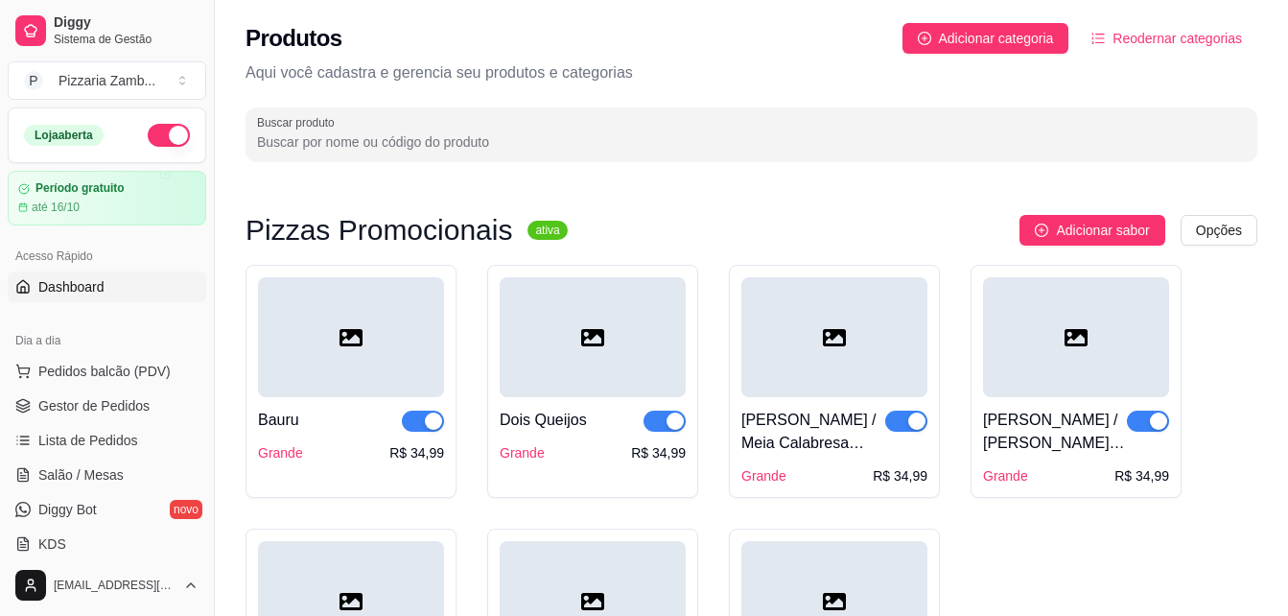
click at [58, 293] on span "Dashboard" at bounding box center [71, 286] width 66 height 19
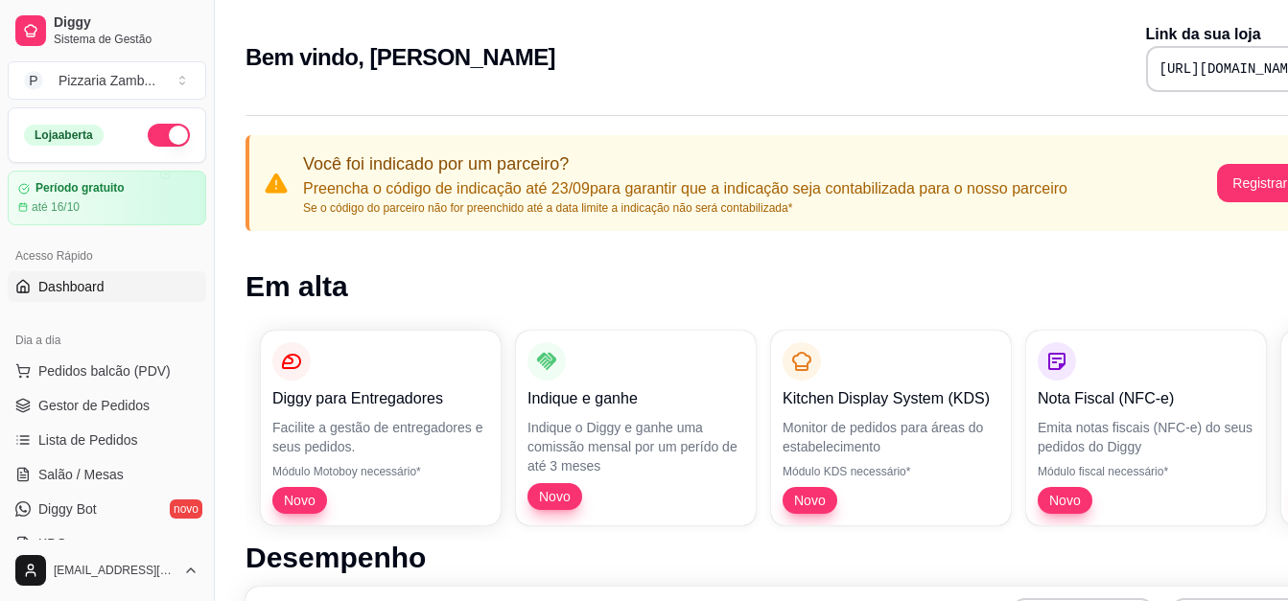
click at [1159, 68] on pre "[URL][DOMAIN_NAME]" at bounding box center [1231, 68] width 145 height 19
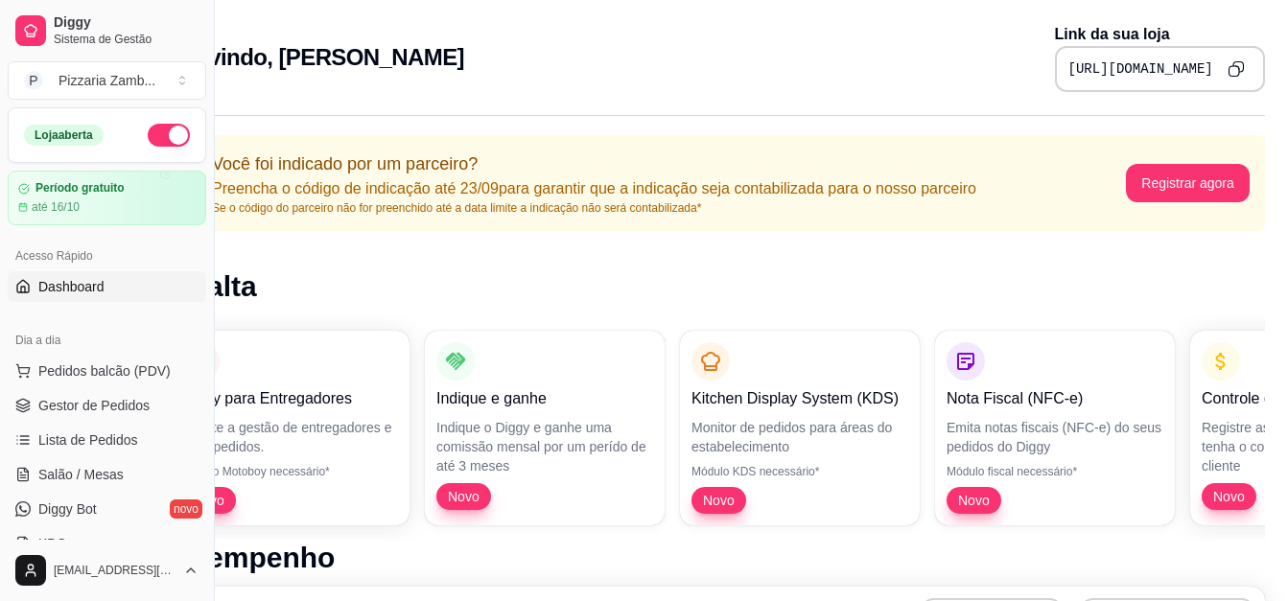
scroll to position [0, 94]
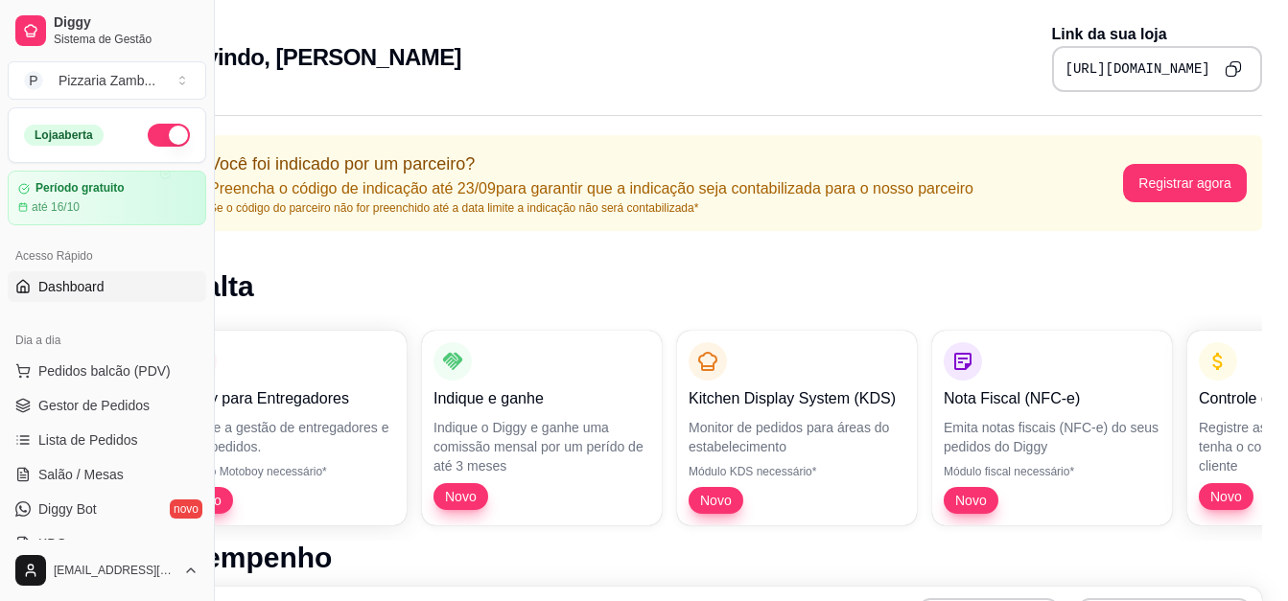
click at [1230, 70] on icon "Copy to clipboard" at bounding box center [1232, 68] width 17 height 17
click at [43, 273] on link "Dashboard" at bounding box center [107, 286] width 198 height 31
click at [1230, 64] on icon "Copy to clipboard" at bounding box center [1232, 68] width 17 height 17
click at [1140, 147] on div "Você foi indicado por um parceiro? Preencha o código de indicação até 23/09 par…" at bounding box center [706, 183] width 1110 height 96
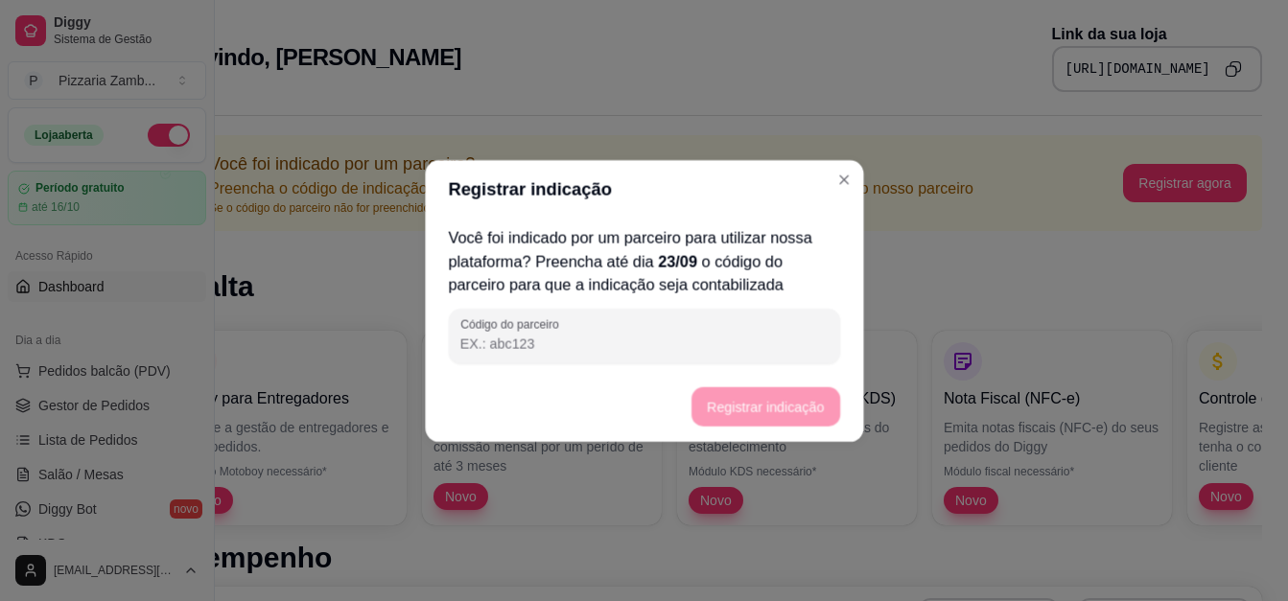
scroll to position [0, 80]
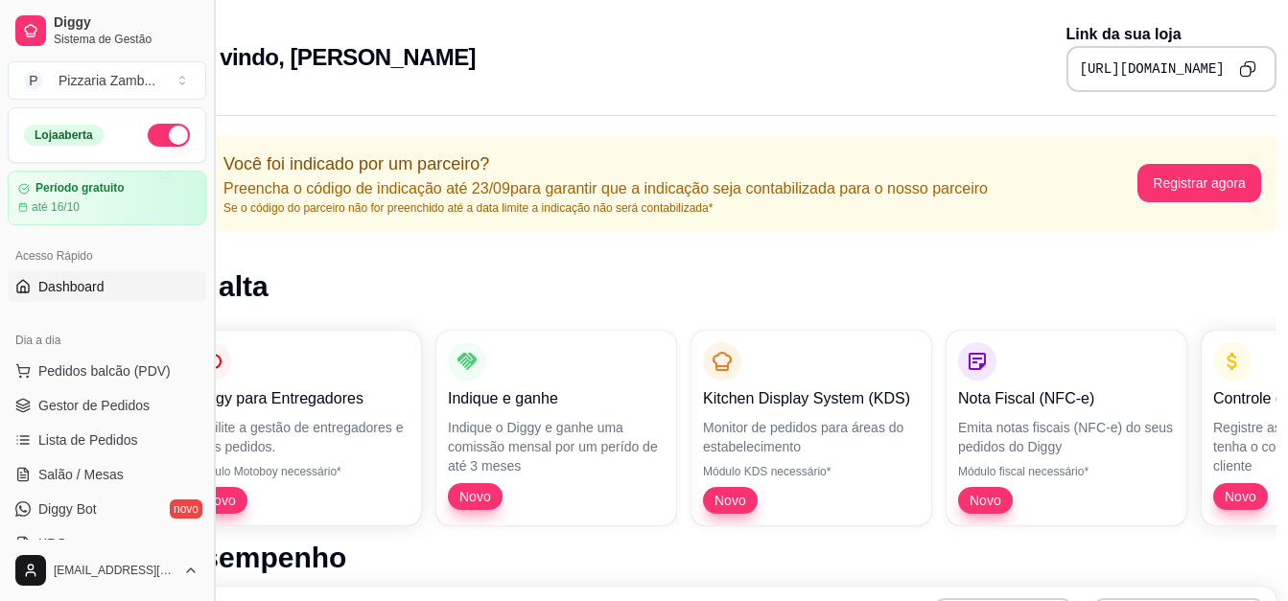
click at [206, 260] on button "Toggle Sidebar" at bounding box center [213, 300] width 15 height 601
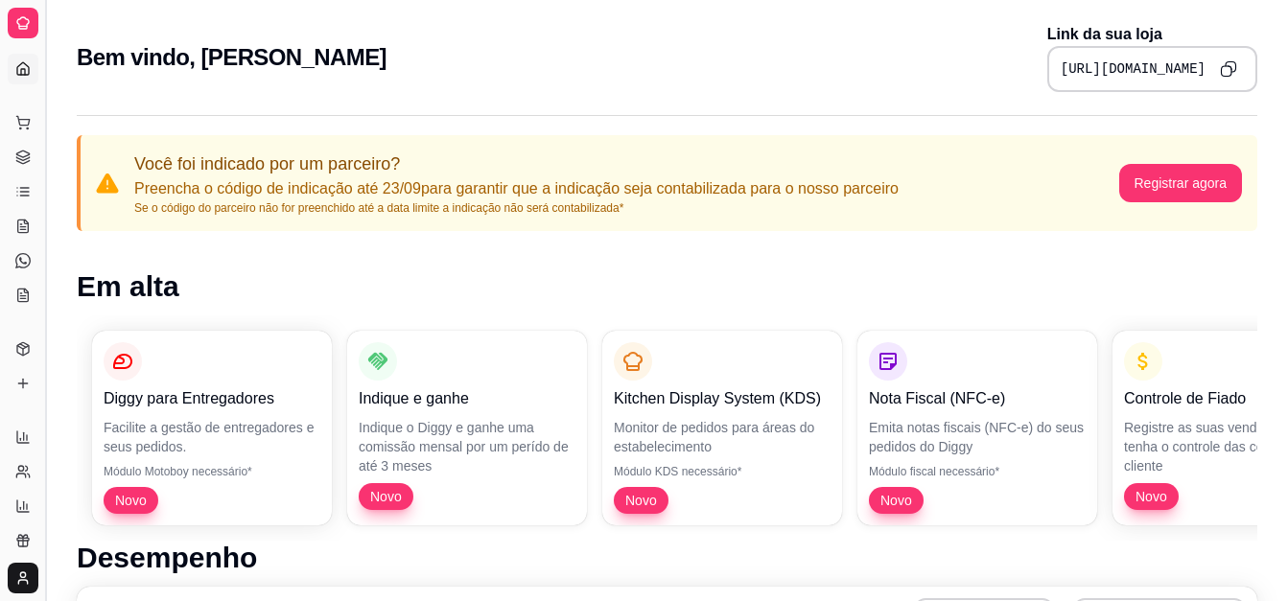
scroll to position [0, 0]
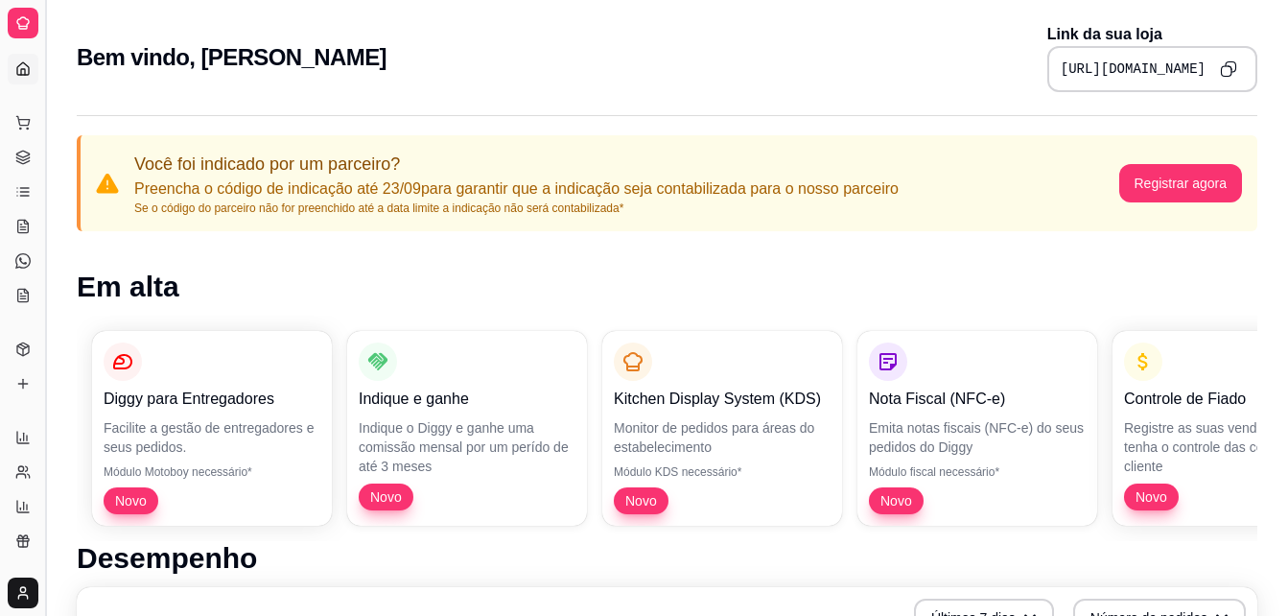
click at [48, 335] on button "Toggle Sidebar" at bounding box center [44, 308] width 15 height 616
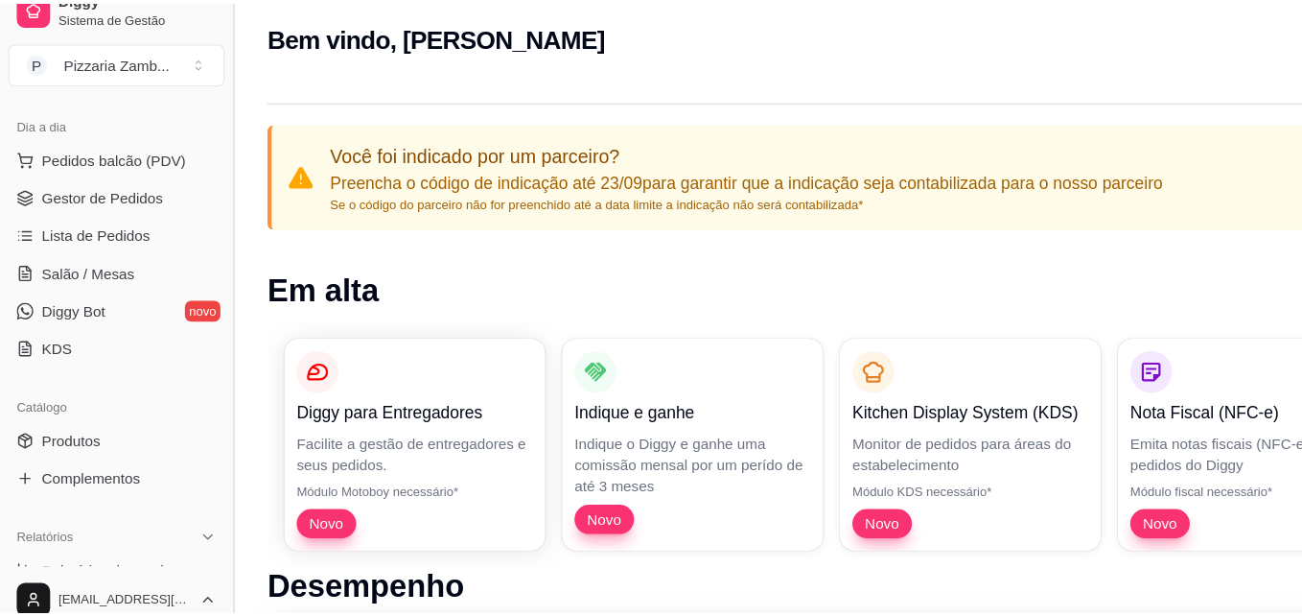
scroll to position [169, 0]
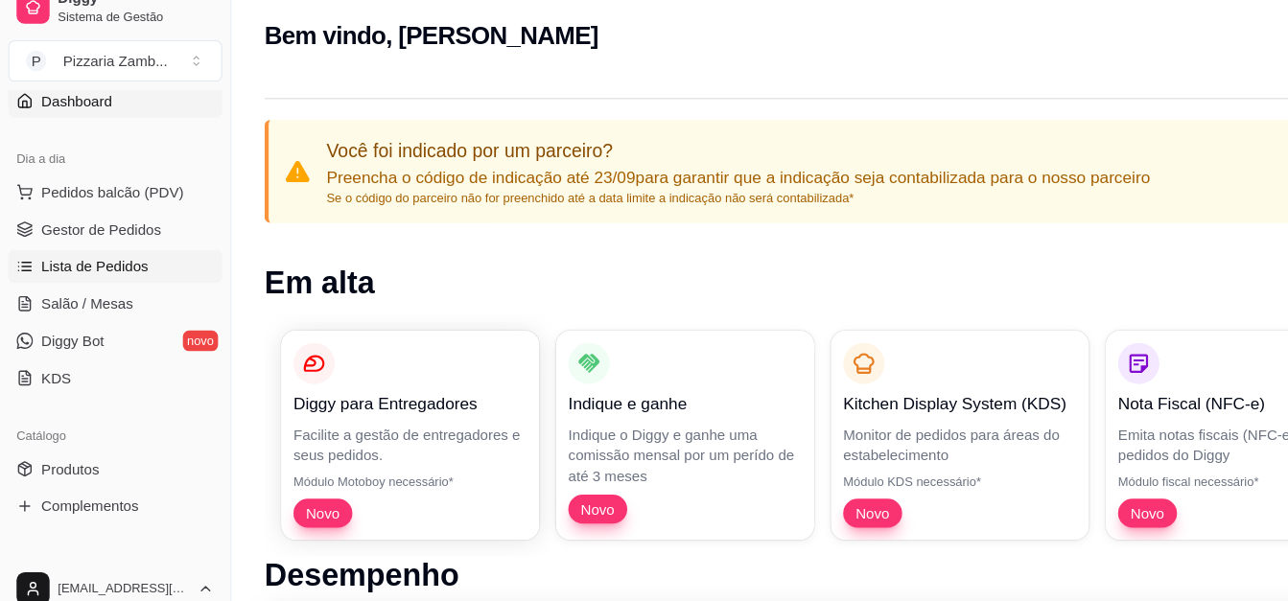
click at [140, 275] on link "Lista de Pedidos" at bounding box center [107, 271] width 198 height 31
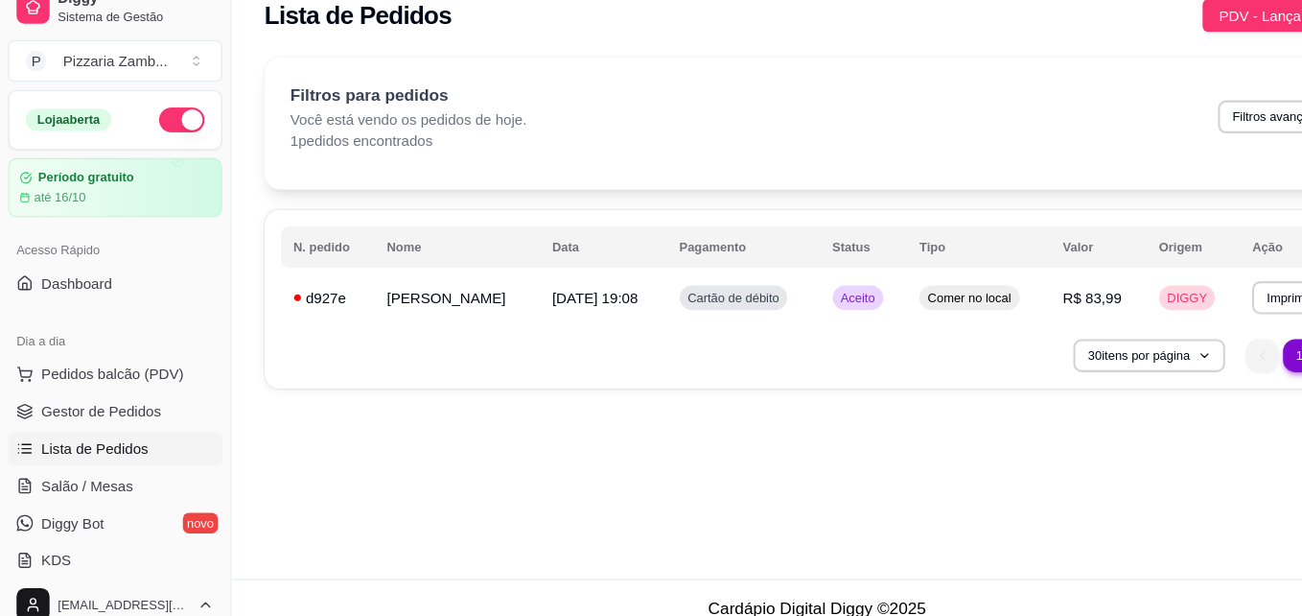
click at [148, 141] on button "button" at bounding box center [169, 135] width 42 height 23
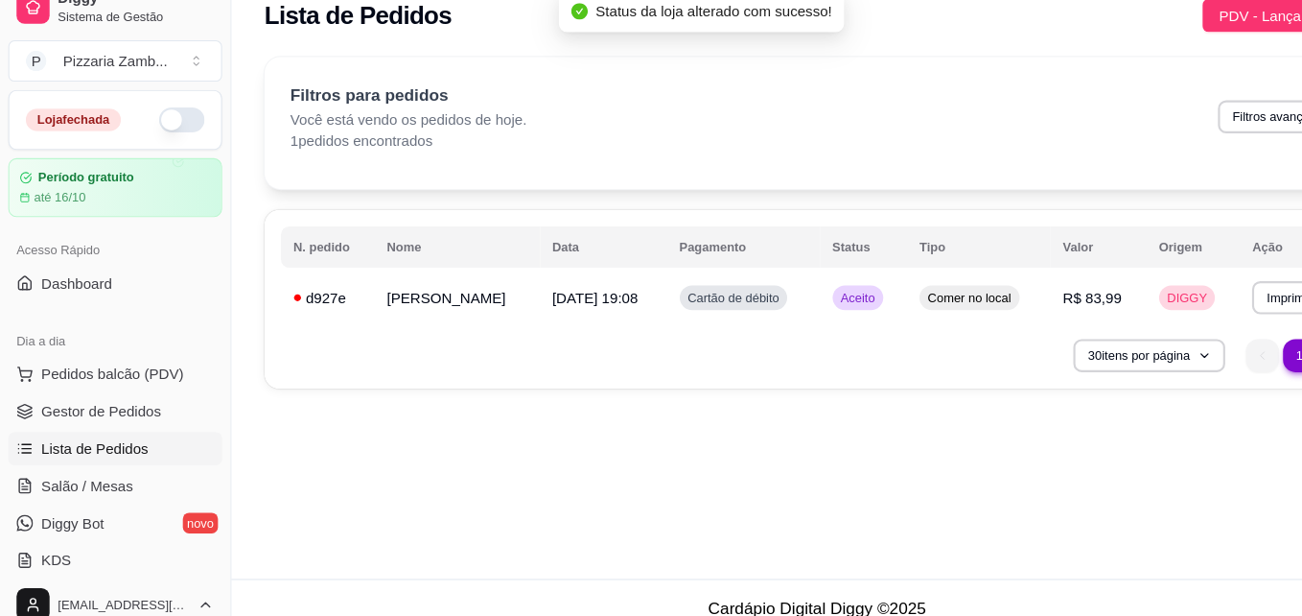
click at [148, 141] on button "button" at bounding box center [169, 135] width 42 height 23
click at [148, 139] on button "button" at bounding box center [169, 135] width 42 height 23
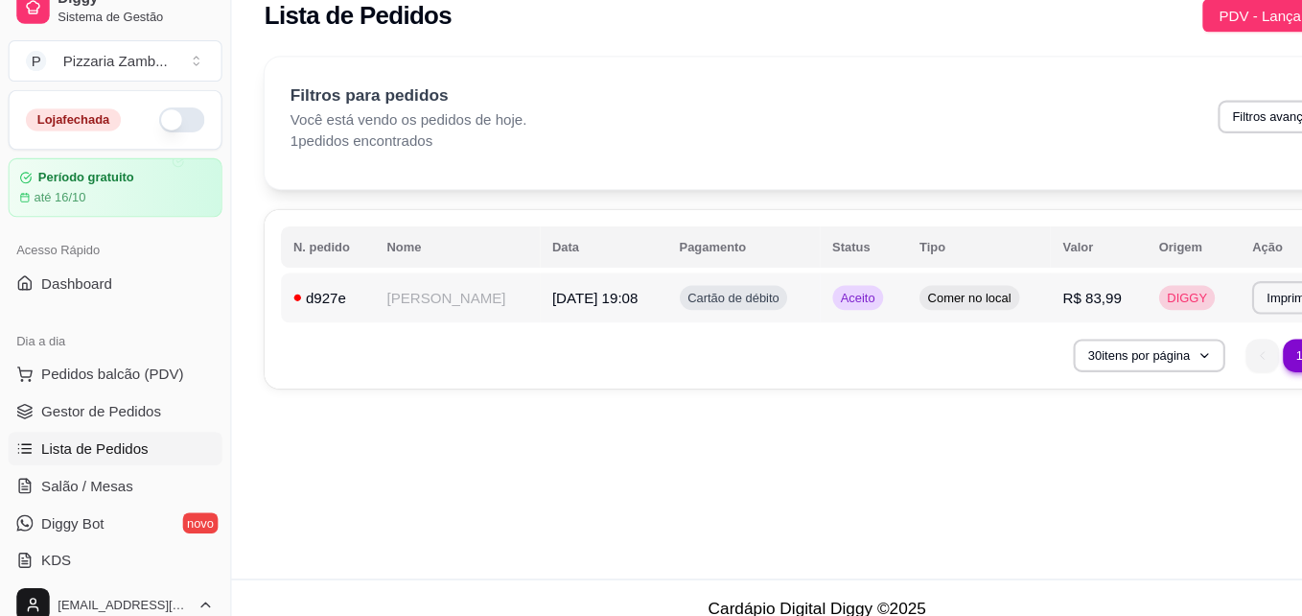
click at [635, 296] on span "Cartão de débito" at bounding box center [681, 299] width 93 height 15
click at [148, 124] on button "button" at bounding box center [169, 135] width 42 height 23
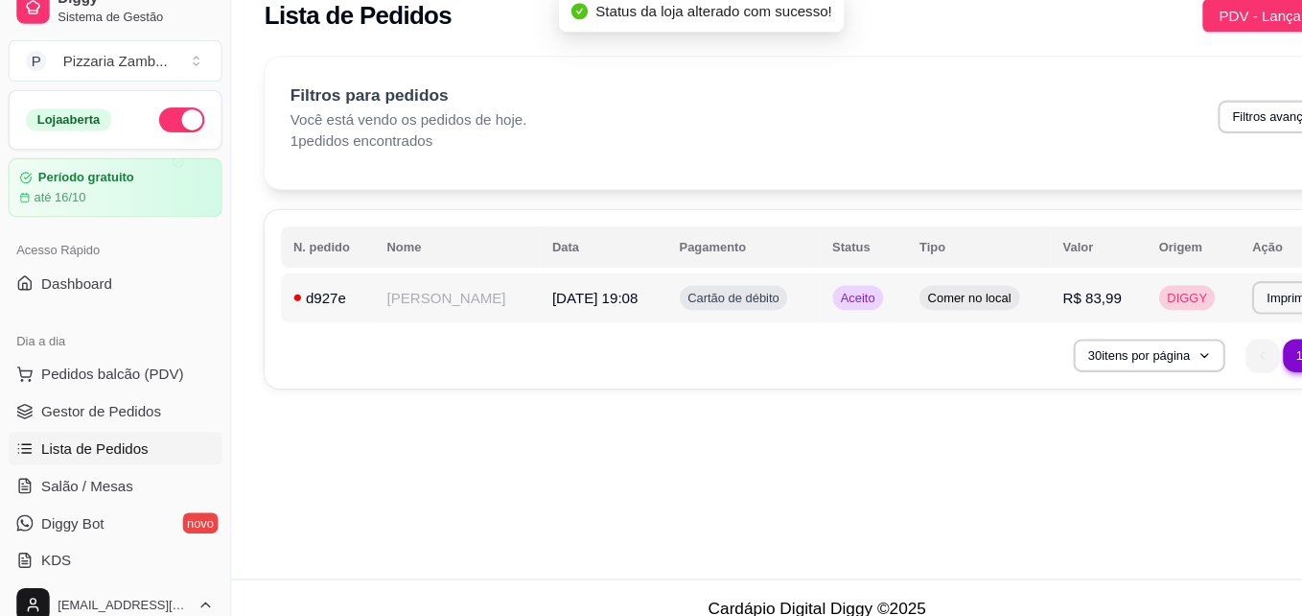
click at [619, 290] on td "Cartão de débito" at bounding box center [690, 300] width 142 height 46
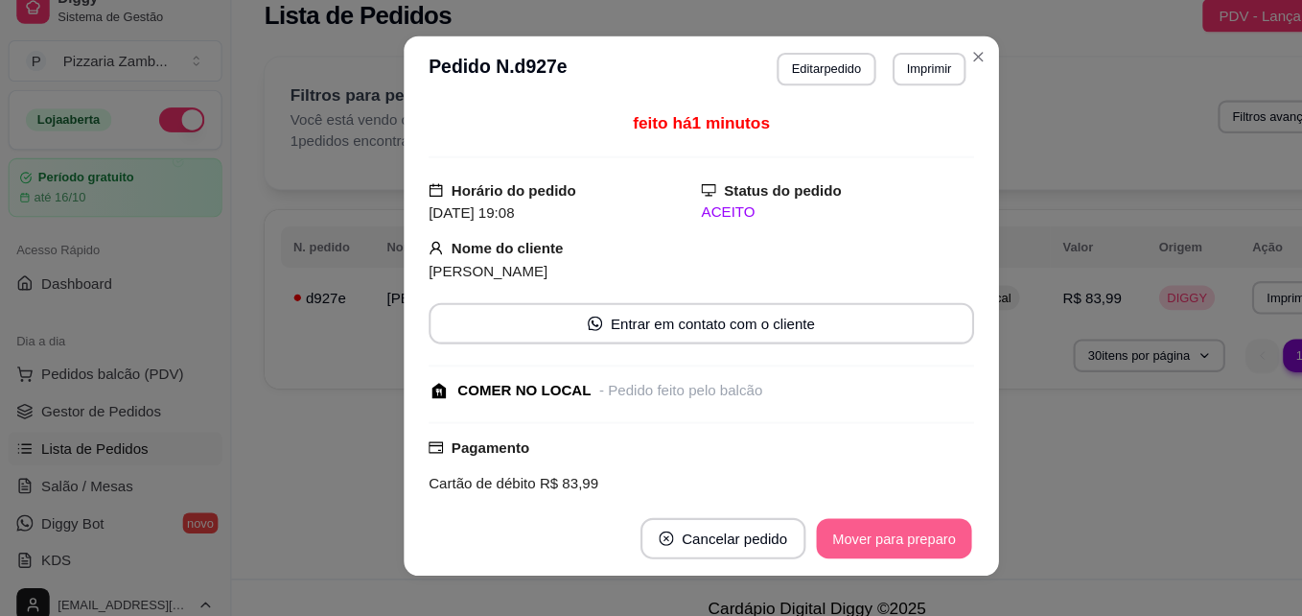
click at [838, 517] on button "Mover para preparo" at bounding box center [829, 523] width 144 height 37
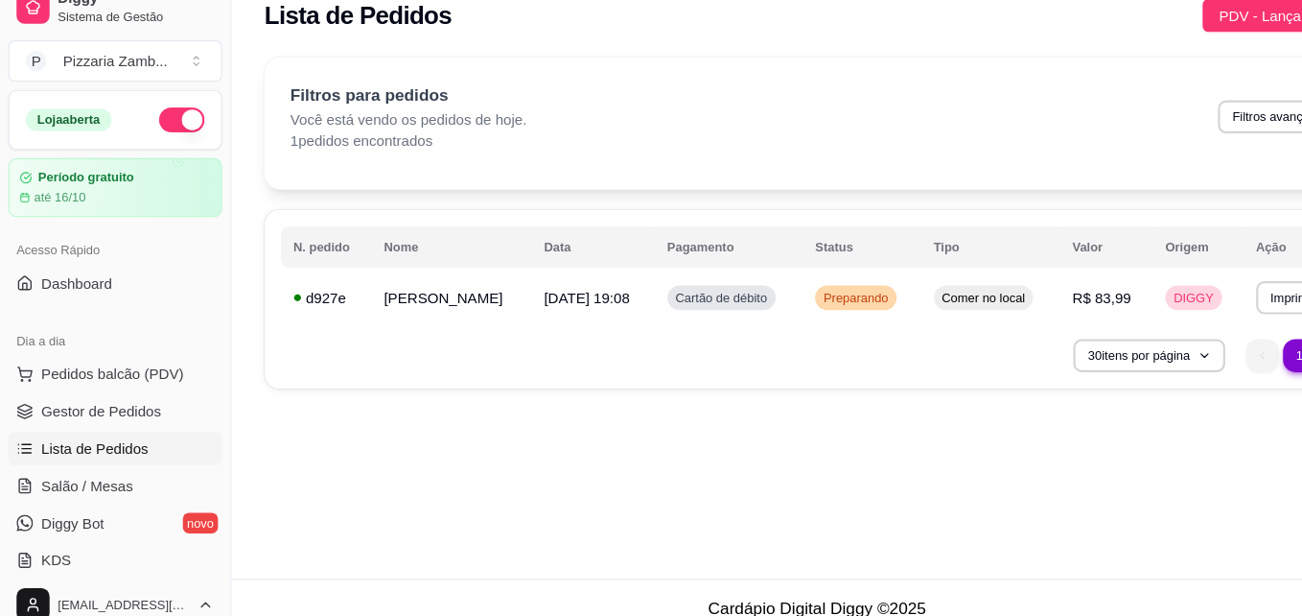
click at [153, 128] on button "button" at bounding box center [169, 135] width 42 height 23
click at [167, 128] on div at bounding box center [178, 135] width 23 height 23
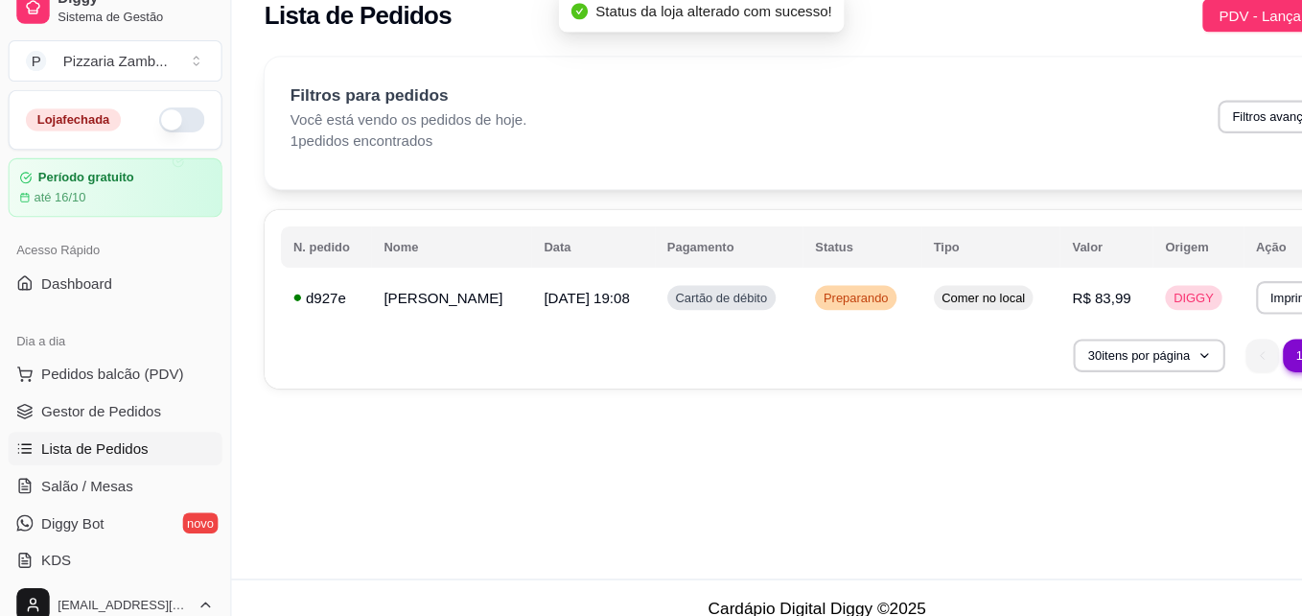
click at [153, 128] on button "button" at bounding box center [169, 135] width 42 height 23
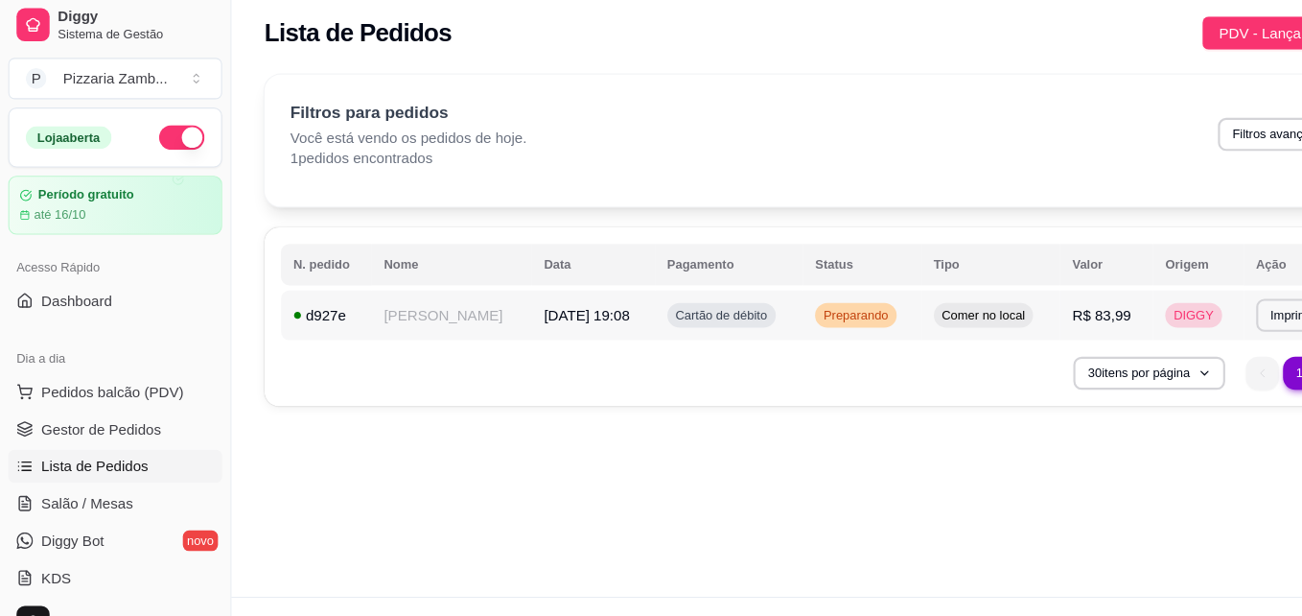
click at [505, 295] on span "[DATE] 19:08" at bounding box center [545, 299] width 80 height 15
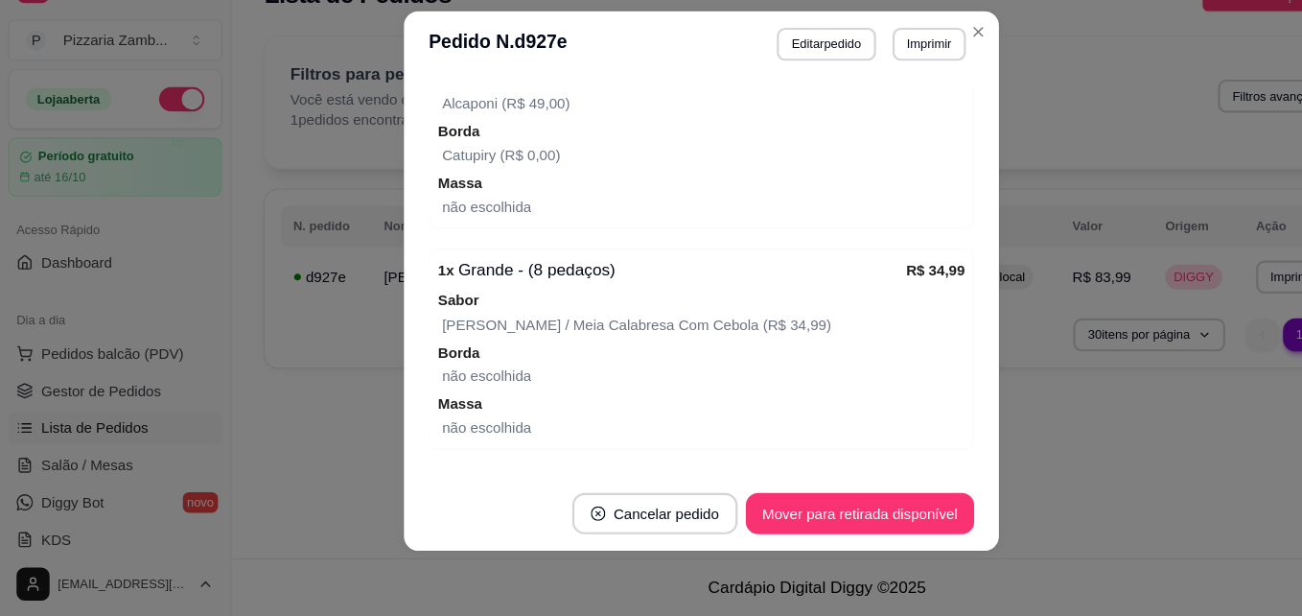
scroll to position [493, 0]
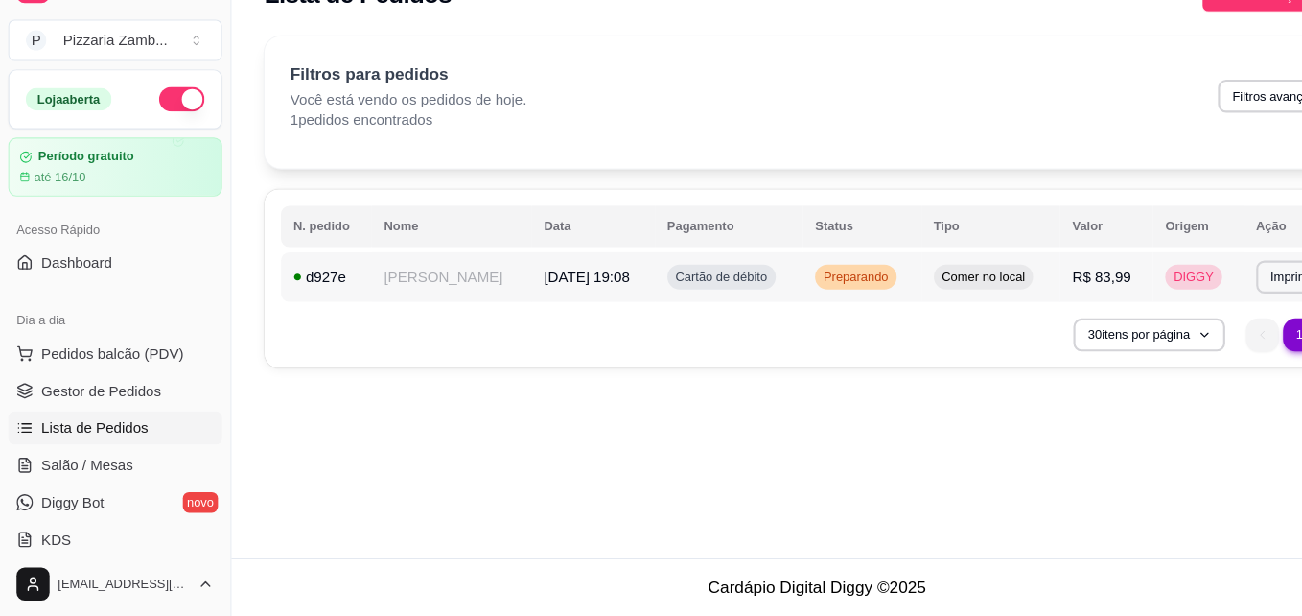
click at [810, 293] on td "Preparando" at bounding box center [799, 300] width 109 height 46
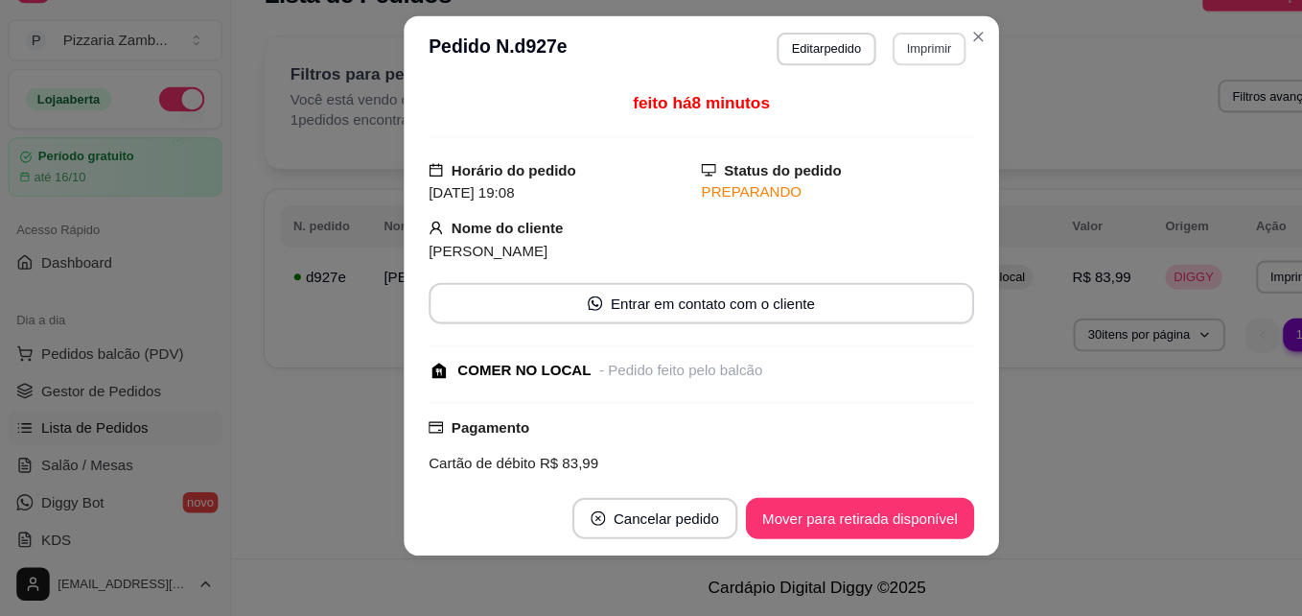
click at [848, 89] on button "Imprimir" at bounding box center [862, 88] width 68 height 31
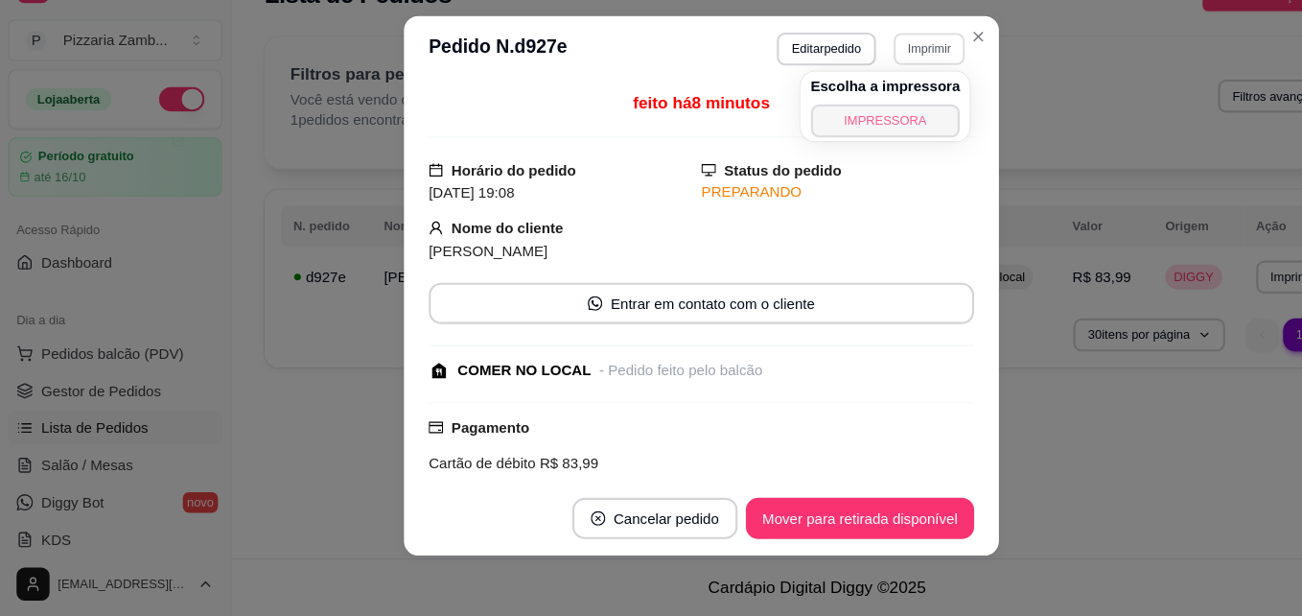
click at [814, 161] on button "IMPRESSORA" at bounding box center [822, 155] width 139 height 31
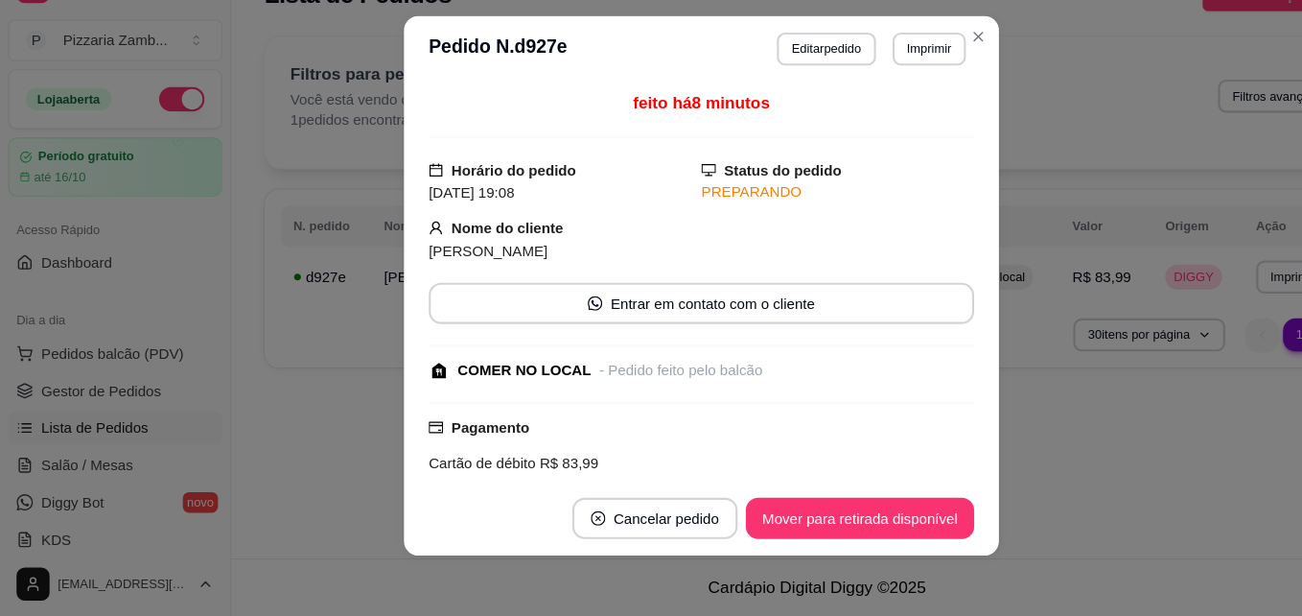
click at [904, 93] on header "**********" at bounding box center [651, 88] width 552 height 61
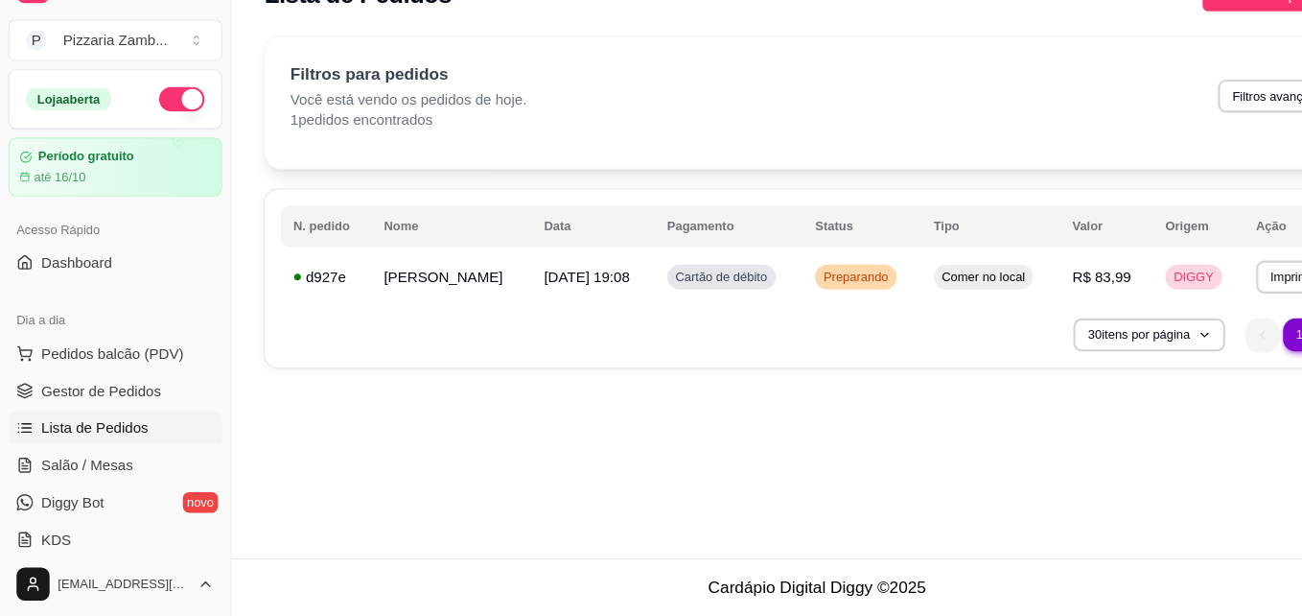
click at [148, 133] on button "button" at bounding box center [169, 135] width 42 height 23
